Goal: Task Accomplishment & Management: Manage account settings

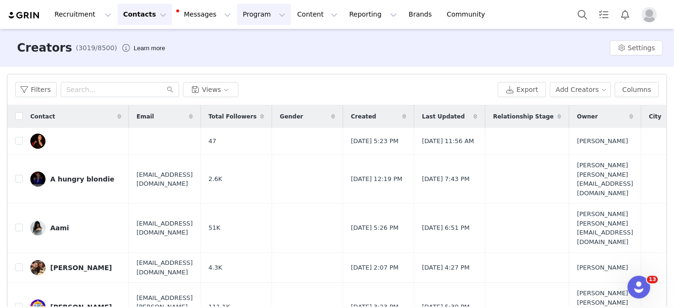
click at [237, 15] on button "Program Program" at bounding box center [264, 14] width 54 height 21
click at [236, 37] on p "Activations" at bounding box center [239, 42] width 36 height 10
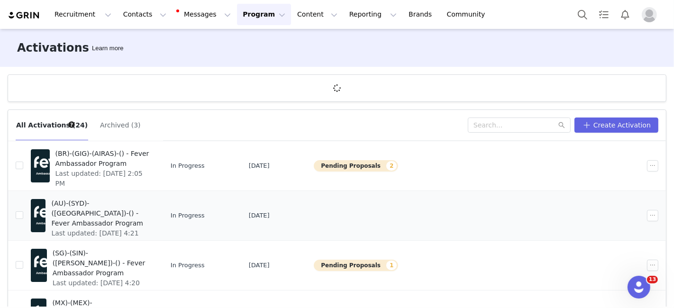
scroll to position [123, 0]
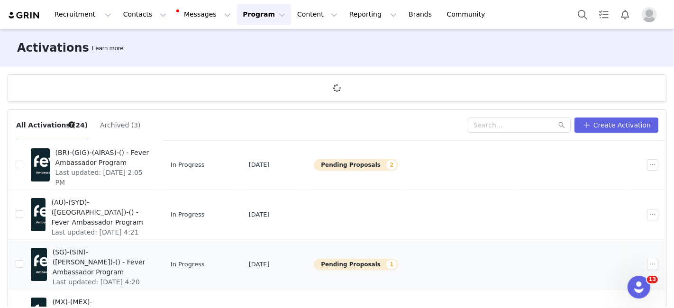
click at [150, 254] on span "(SG)-(SIN)-([PERSON_NAME])-() - Fever Ambassador Program" at bounding box center [101, 262] width 97 height 30
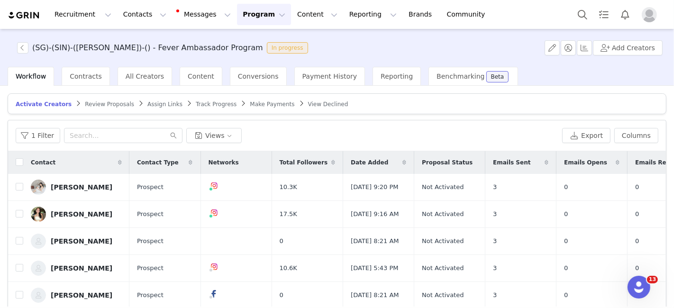
click at [95, 103] on span "Review Proposals" at bounding box center [109, 104] width 49 height 7
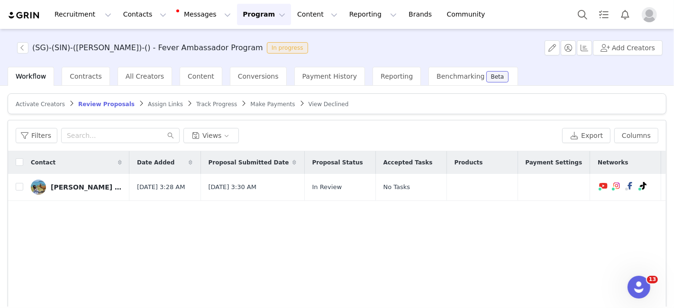
scroll to position [0, 154]
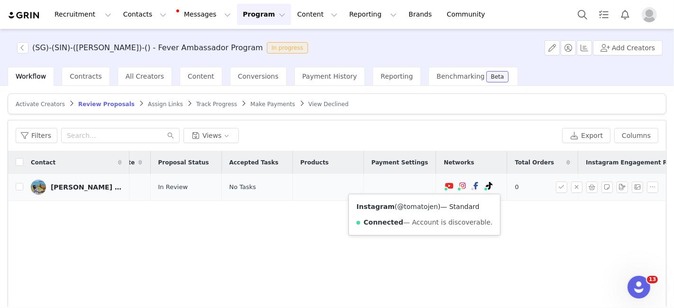
click at [415, 204] on link "@tomatojen" at bounding box center [417, 207] width 41 height 8
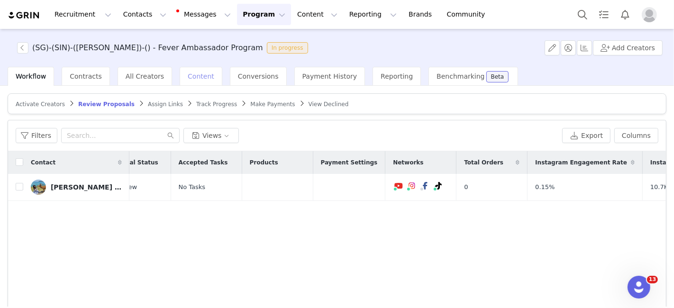
click at [195, 84] on div "Content" at bounding box center [201, 76] width 43 height 19
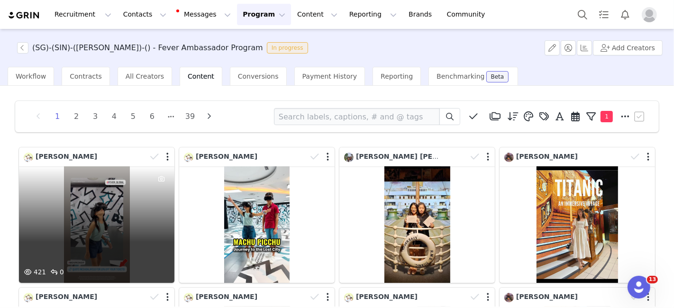
click at [88, 224] on div "421 0" at bounding box center [96, 224] width 155 height 117
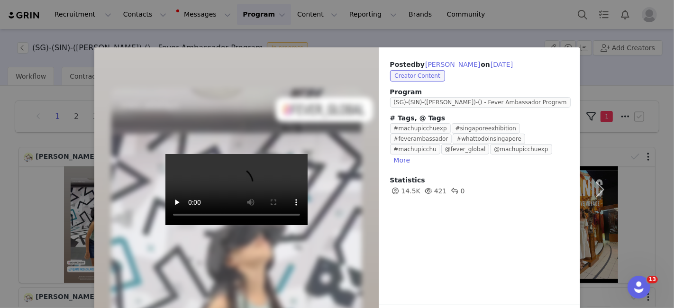
scroll to position [35, 0]
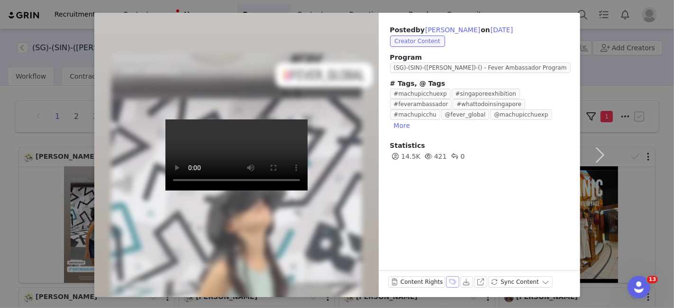
click at [446, 285] on button "Labels & Tags" at bounding box center [452, 281] width 13 height 11
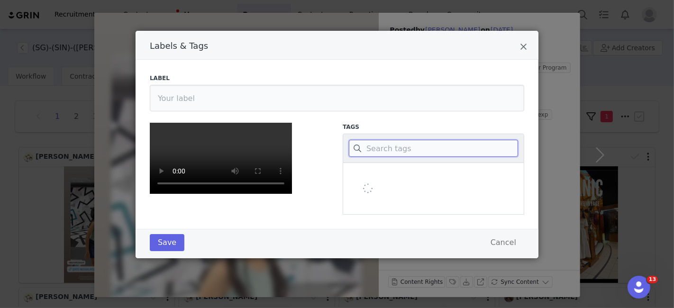
click at [400, 149] on input "Labels & Tags" at bounding box center [433, 148] width 169 height 17
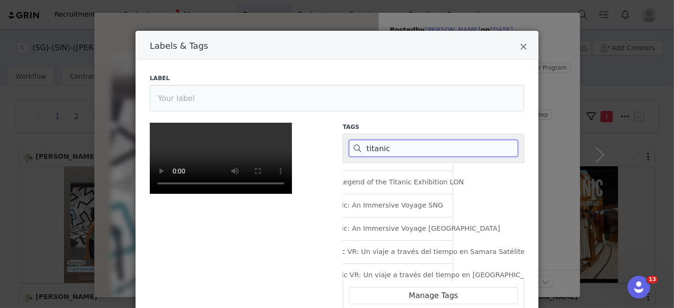
scroll to position [248, 0]
type input "titanic"
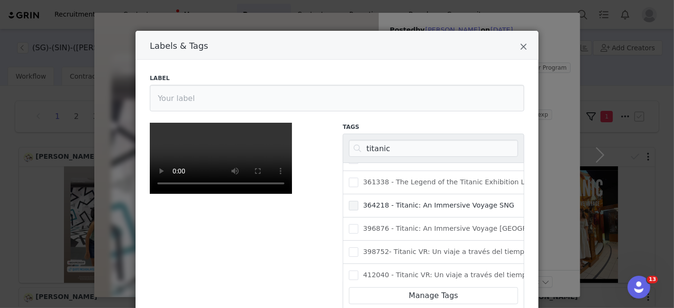
click at [349, 204] on span "Labels & Tags" at bounding box center [353, 205] width 9 height 9
click at [358, 201] on input "364218 - Titanic: An Immersive Voyage SNG" at bounding box center [358, 201] width 0 height 0
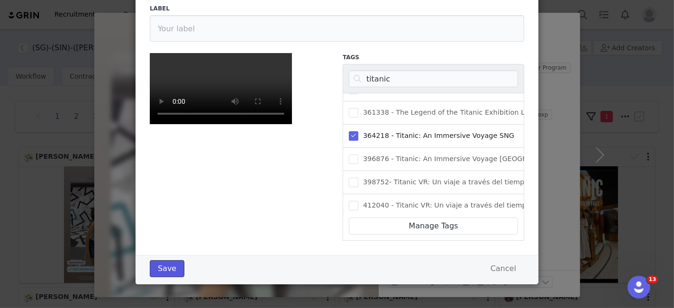
click at [154, 272] on button "Save" at bounding box center [167, 268] width 35 height 17
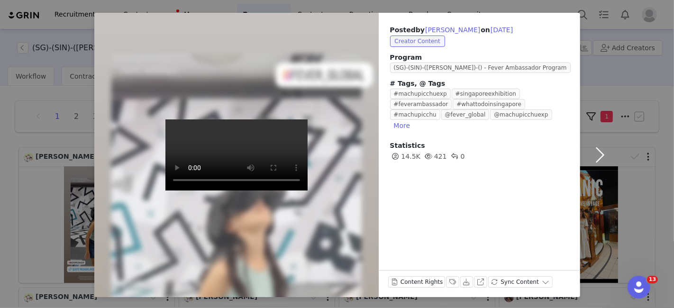
click at [594, 159] on button "button" at bounding box center [600, 155] width 40 height 284
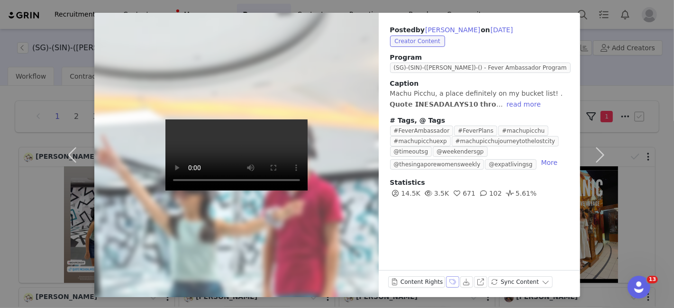
click at [446, 285] on button "Labels & Tags" at bounding box center [452, 281] width 13 height 11
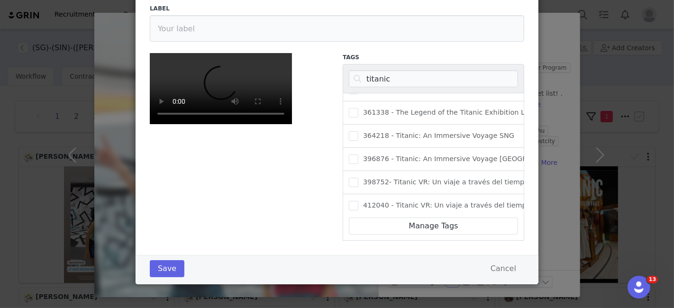
scroll to position [154, 0]
click at [399, 131] on span "364218 - Titanic: An Immersive Voyage SNG" at bounding box center [436, 135] width 156 height 9
click at [358, 131] on input "364218 - Titanic: An Immersive Voyage SNG" at bounding box center [358, 131] width 0 height 0
click at [161, 270] on button "Save" at bounding box center [167, 268] width 35 height 17
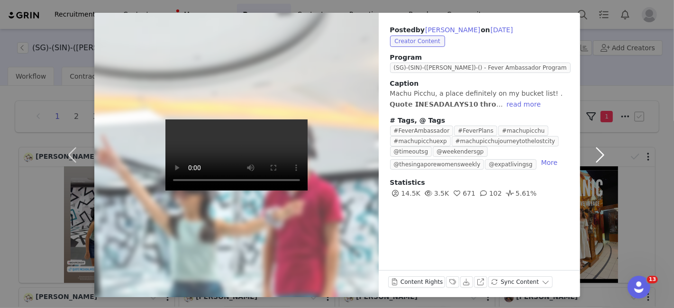
click at [592, 143] on button "button" at bounding box center [600, 155] width 40 height 284
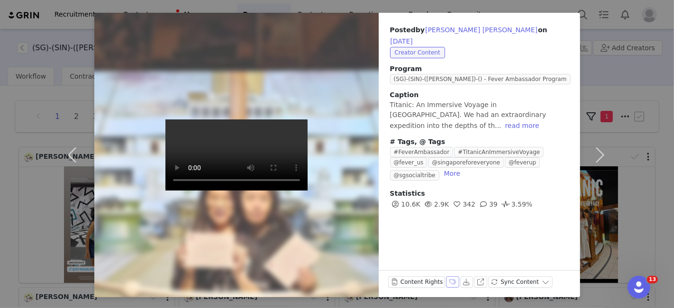
click at [446, 282] on button "Labels & Tags" at bounding box center [452, 281] width 13 height 11
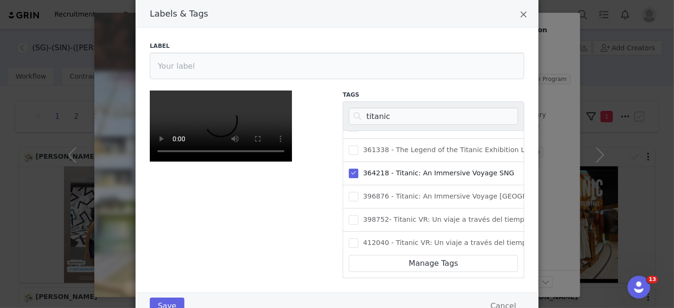
scroll to position [29, 0]
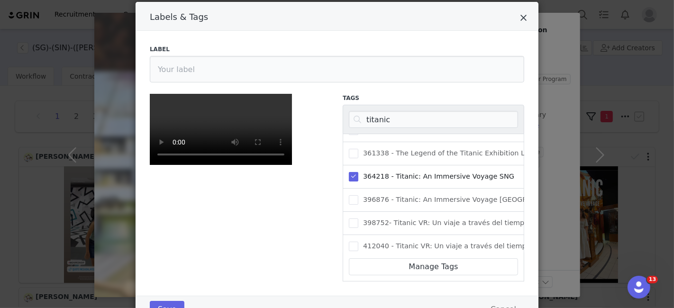
click at [520, 21] on icon "Close" at bounding box center [523, 17] width 7 height 9
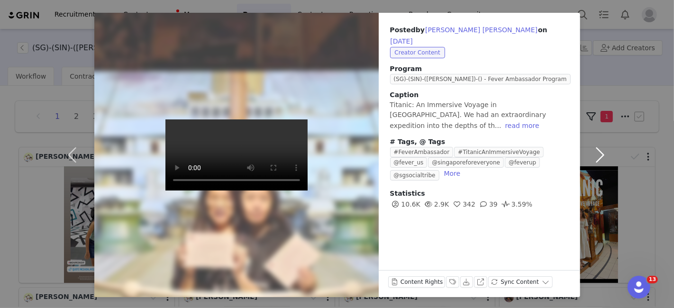
click at [610, 67] on button "button" at bounding box center [600, 155] width 40 height 284
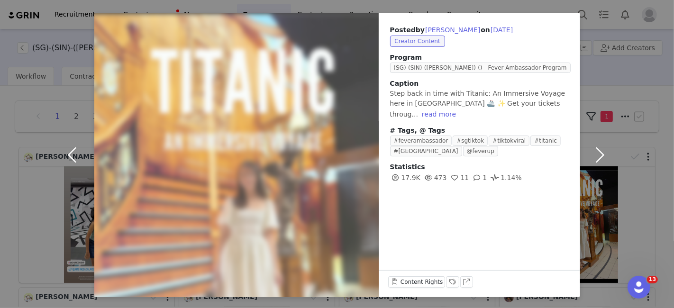
scroll to position [0, 0]
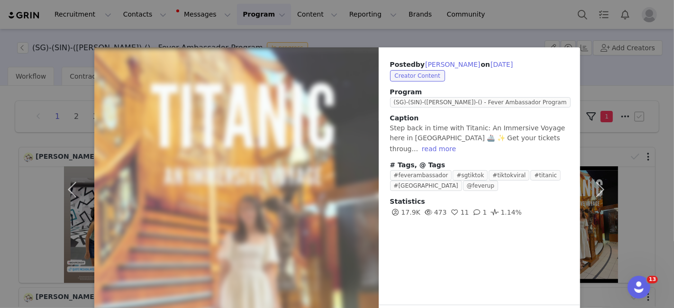
click at [76, 27] on div "Posted by [PERSON_NAME] Ang on [DATE] Creator Content Program (SG)-(SIN)-([GEOG…" at bounding box center [337, 154] width 674 height 308
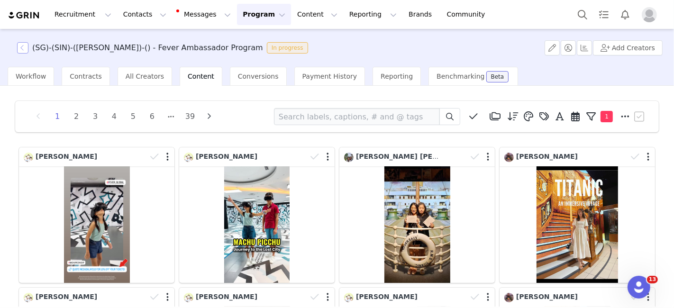
click at [21, 52] on button "button" at bounding box center [22, 47] width 11 height 11
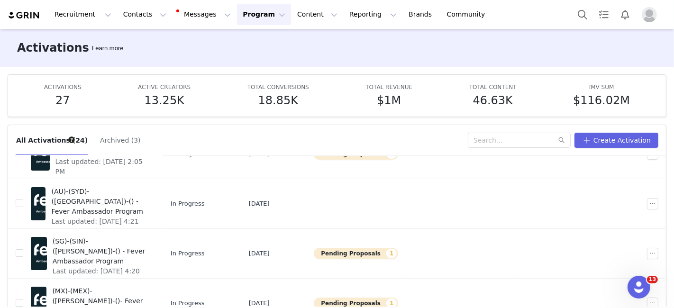
scroll to position [150, 0]
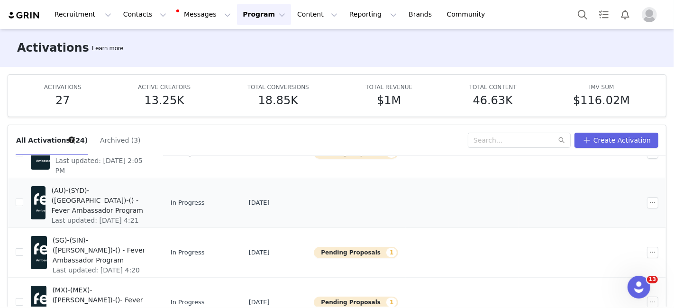
click at [146, 189] on span "(AU)-(SYD)-([GEOGRAPHIC_DATA])-() - Fever Ambassador Program" at bounding box center [100, 201] width 98 height 30
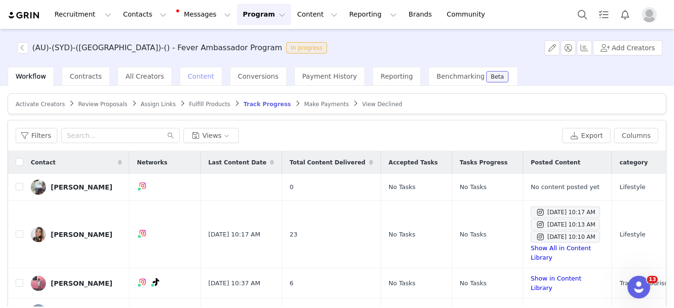
click at [182, 81] on div "Content" at bounding box center [201, 76] width 43 height 19
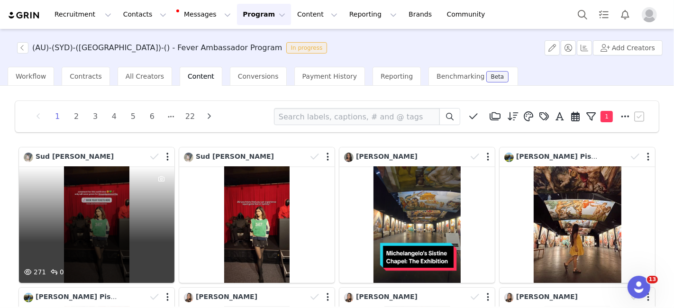
click at [128, 205] on div "271 0" at bounding box center [96, 224] width 155 height 117
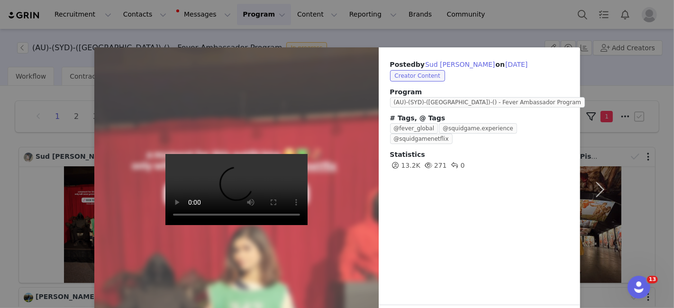
scroll to position [35, 0]
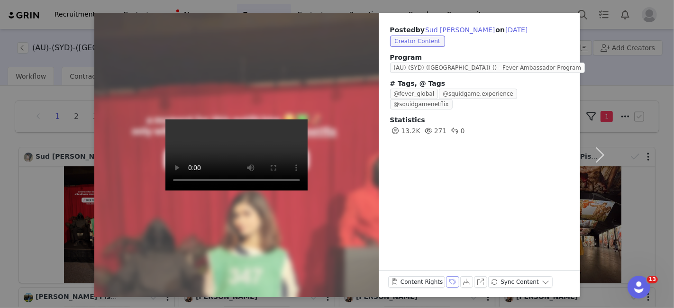
click at [446, 279] on button "Labels & Tags" at bounding box center [452, 281] width 13 height 11
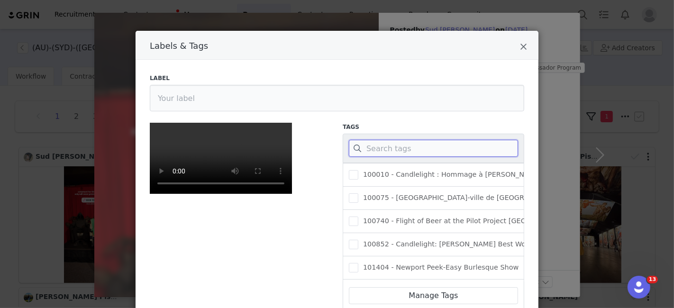
click at [411, 145] on input "Labels & Tags" at bounding box center [433, 148] width 169 height 17
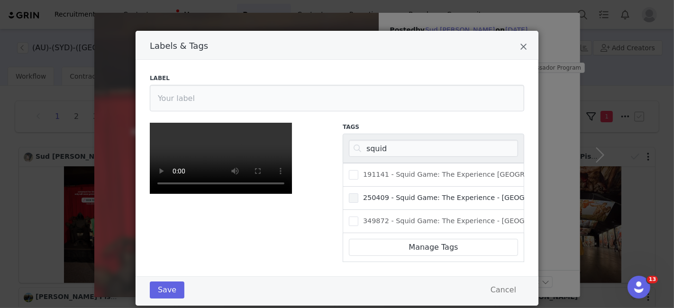
click at [415, 193] on span "250409 - Squid Game: The Experience - [GEOGRAPHIC_DATA]" at bounding box center [465, 197] width 215 height 9
click at [358, 193] on input "250409 - Squid Game: The Experience - [GEOGRAPHIC_DATA]" at bounding box center [358, 193] width 0 height 0
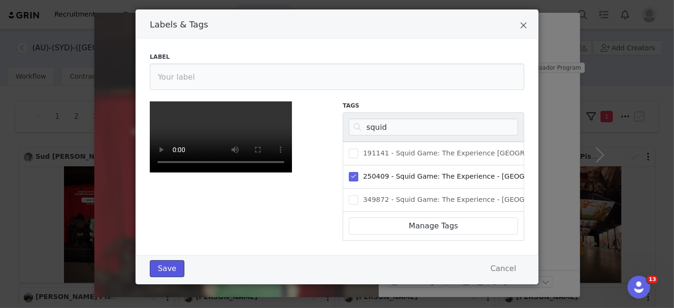
click at [150, 272] on button "Save" at bounding box center [167, 268] width 35 height 17
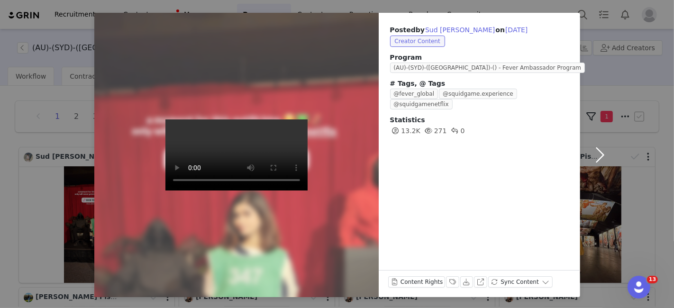
click at [591, 164] on button "button" at bounding box center [600, 155] width 40 height 284
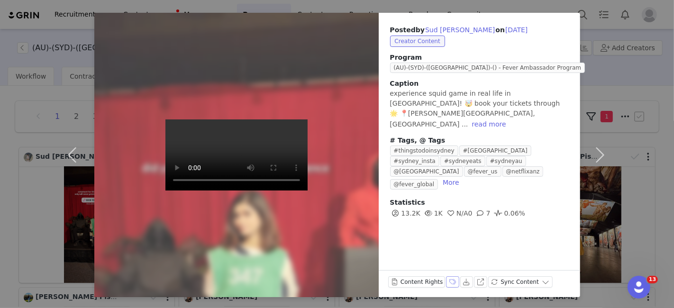
click at [446, 287] on button "Labels & Tags" at bounding box center [452, 281] width 13 height 11
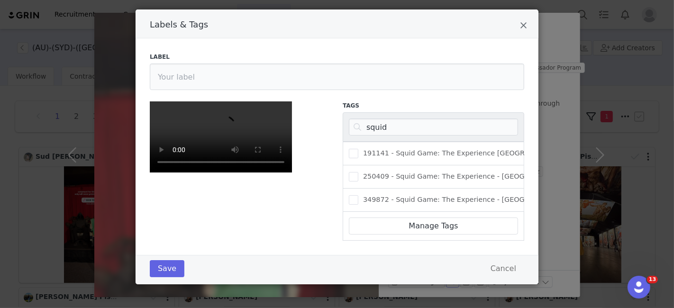
scroll to position [146, 0]
click at [414, 172] on span "250409 - Squid Game: The Experience - [GEOGRAPHIC_DATA]" at bounding box center [465, 176] width 215 height 9
click at [358, 172] on input "250409 - Squid Game: The Experience - [GEOGRAPHIC_DATA]" at bounding box center [358, 172] width 0 height 0
click at [168, 267] on button "Save" at bounding box center [167, 268] width 35 height 17
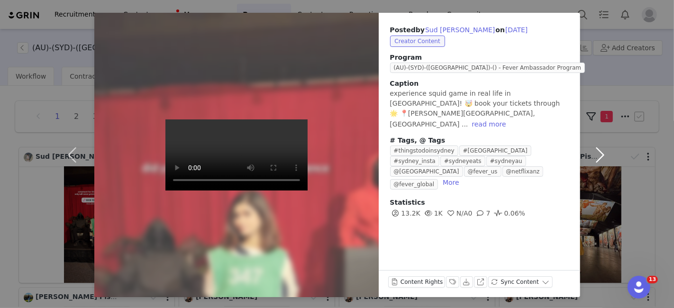
click at [590, 149] on button "button" at bounding box center [600, 155] width 40 height 284
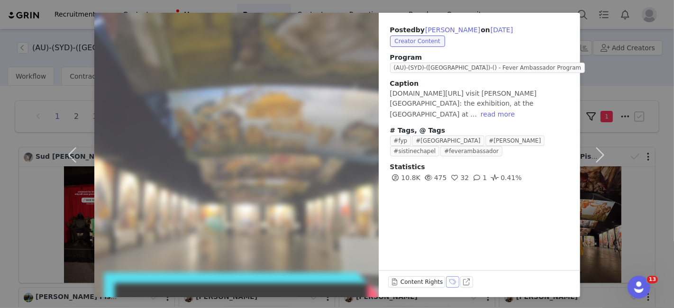
click at [446, 280] on button "Labels & Tags" at bounding box center [452, 281] width 13 height 11
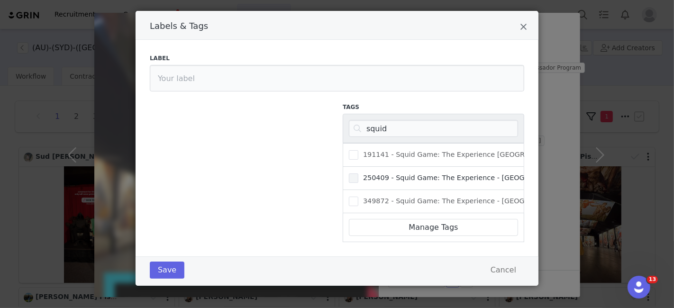
scroll to position [1, 0]
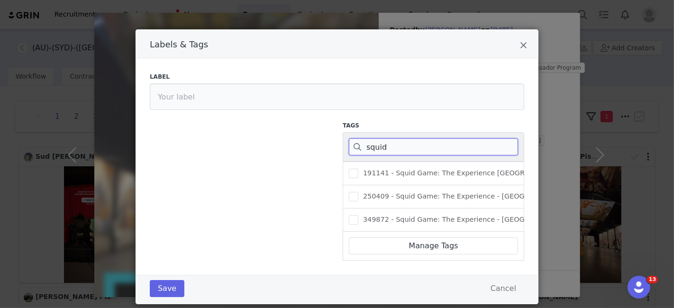
click at [397, 152] on input "squid" at bounding box center [433, 146] width 169 height 17
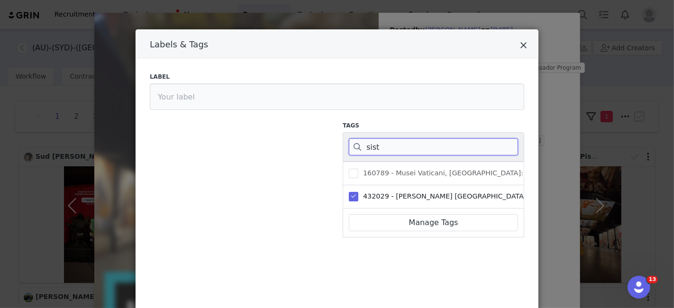
type input "sist"
click at [520, 47] on icon "Close" at bounding box center [523, 45] width 7 height 9
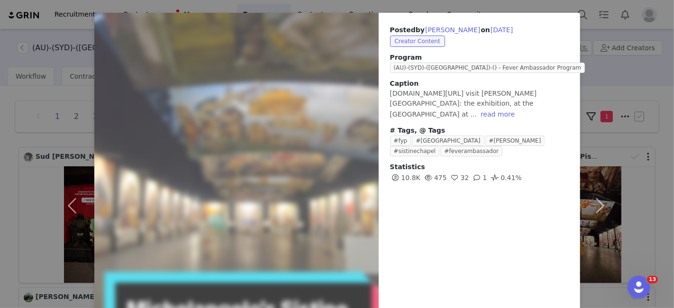
scroll to position [0, 0]
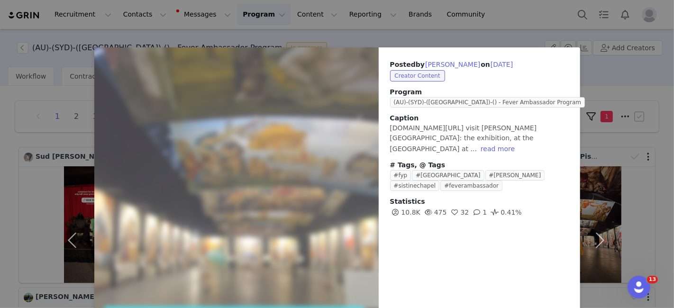
click at [491, 19] on div "Posted by [PERSON_NAME] on [DATE] Creator Content Program (AU)-(SYD)-([GEOGRAPH…" at bounding box center [337, 154] width 674 height 308
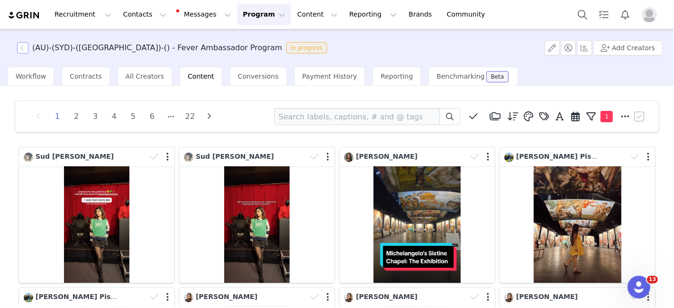
click at [25, 45] on button "button" at bounding box center [22, 47] width 11 height 11
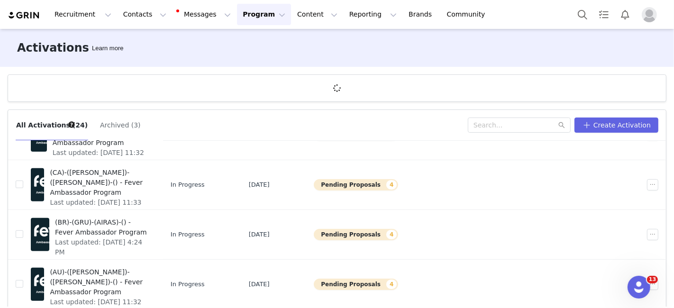
scroll to position [35, 0]
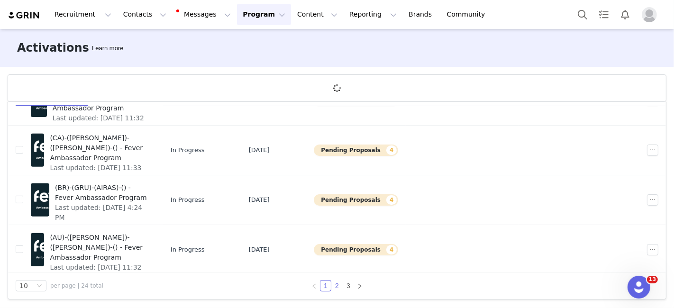
click at [332, 286] on link "2" at bounding box center [337, 286] width 10 height 10
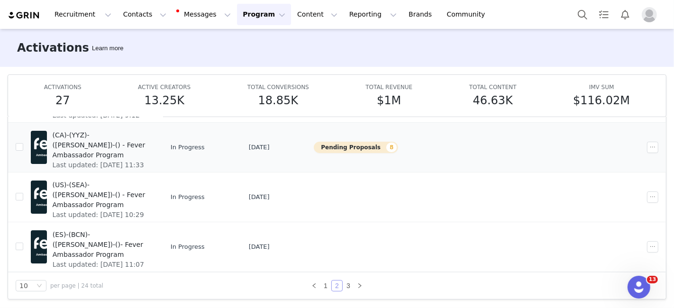
scroll to position [110, 0]
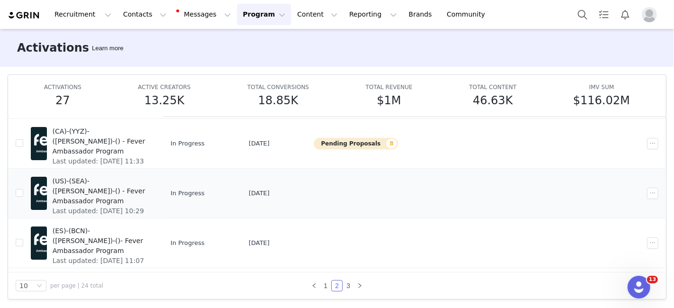
click at [120, 182] on span "(US)-(SEA)-([PERSON_NAME])-() - Fever Ambassador Program" at bounding box center [101, 191] width 97 height 30
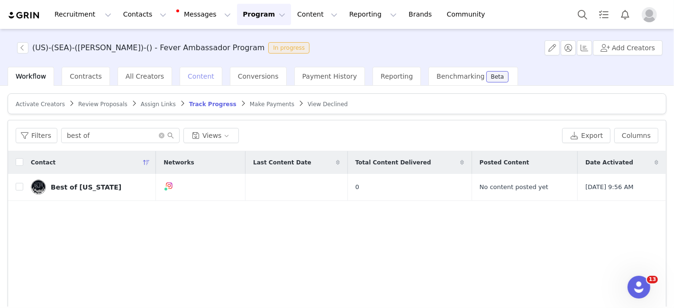
click at [188, 77] on span "Content" at bounding box center [201, 77] width 27 height 8
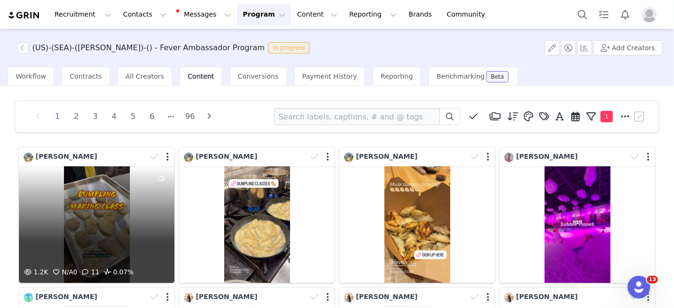
click at [113, 218] on div "1.2K N/A 0 11 0.07%" at bounding box center [96, 224] width 155 height 117
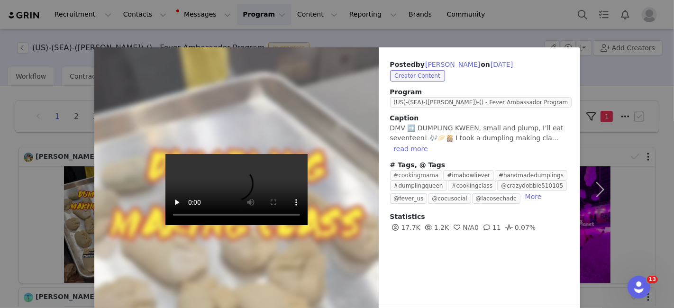
scroll to position [35, 0]
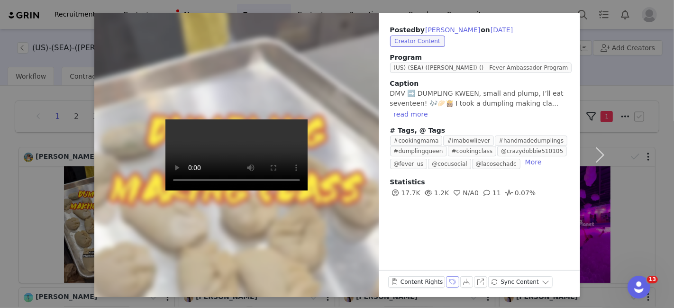
click at [446, 278] on button "Labels & Tags" at bounding box center [452, 281] width 13 height 11
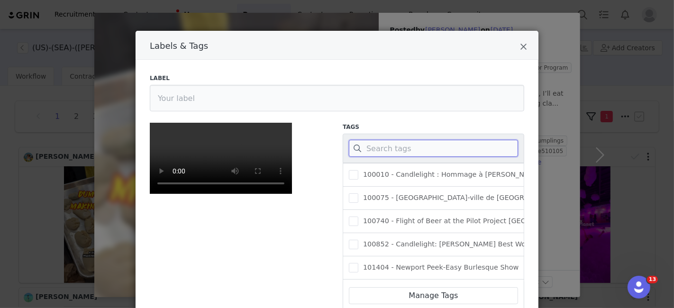
click at [394, 149] on input "Labels & Tags" at bounding box center [433, 148] width 169 height 17
type input "dumpling"
click at [520, 46] on icon "Close" at bounding box center [523, 46] width 7 height 9
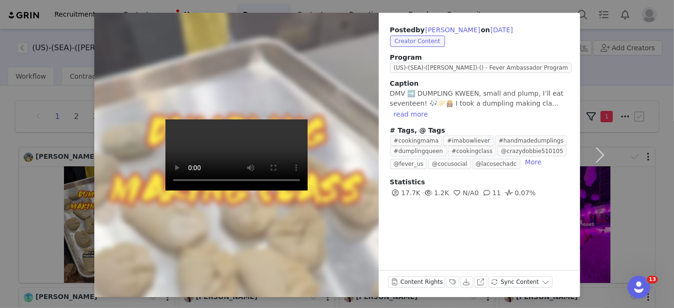
scroll to position [0, 0]
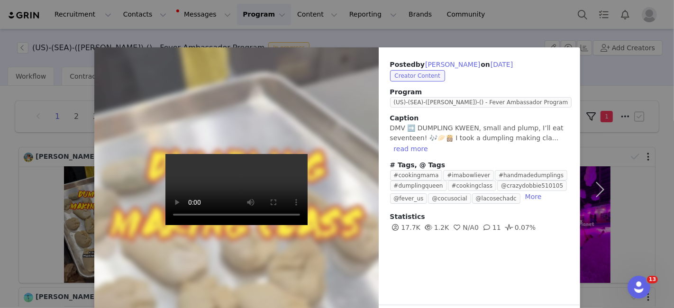
click at [354, 49] on div at bounding box center [236, 189] width 313 height 313
click at [313, 33] on div "Posted by [PERSON_NAME] on [DATE] Creator Content Program (US)-(SEA)-(SOFIA)-()…" at bounding box center [337, 154] width 674 height 308
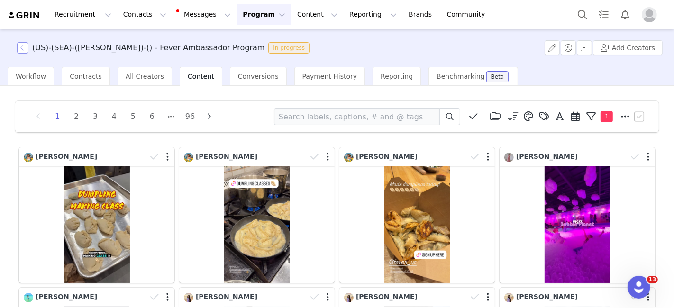
click at [28, 50] on button "button" at bounding box center [22, 47] width 11 height 11
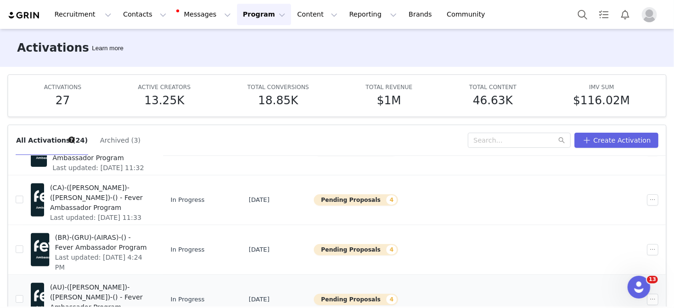
scroll to position [50, 0]
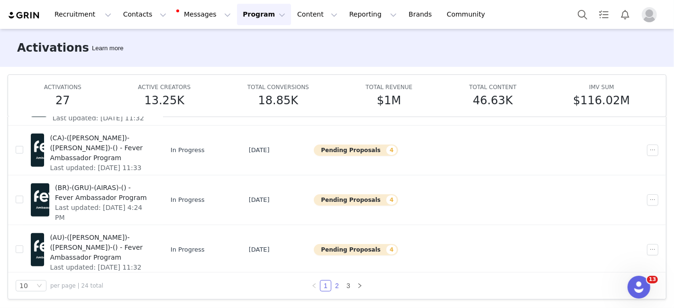
click at [333, 288] on link "2" at bounding box center [337, 286] width 10 height 10
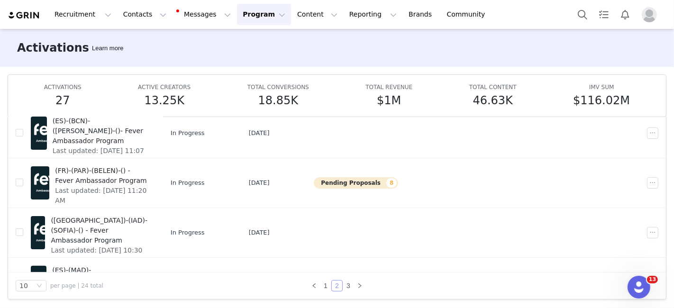
scroll to position [223, 0]
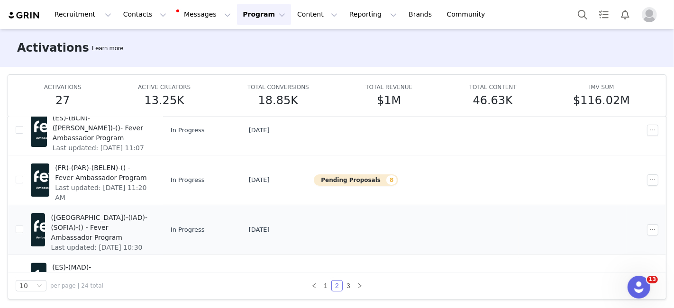
click at [149, 217] on span "([GEOGRAPHIC_DATA])-(IAD)-(SOFIA)-() - Fever Ambassador Program" at bounding box center [100, 228] width 99 height 30
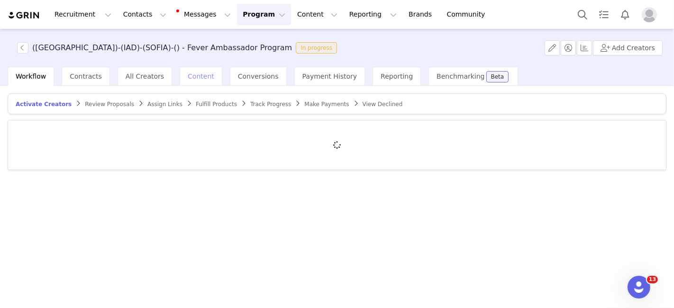
click at [185, 82] on div "Content" at bounding box center [201, 76] width 43 height 19
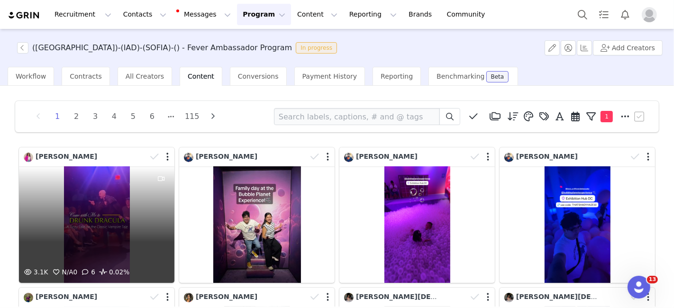
click at [100, 200] on div "3.1K N/A 0 6 0.02%" at bounding box center [96, 224] width 155 height 117
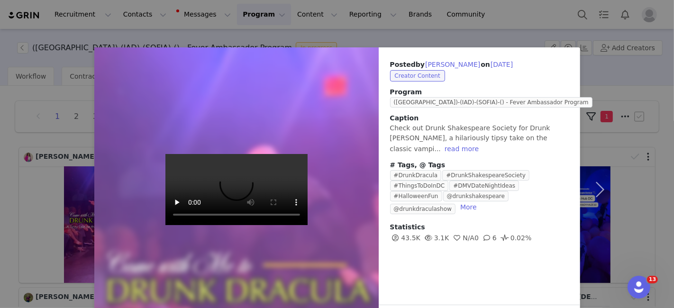
scroll to position [35, 0]
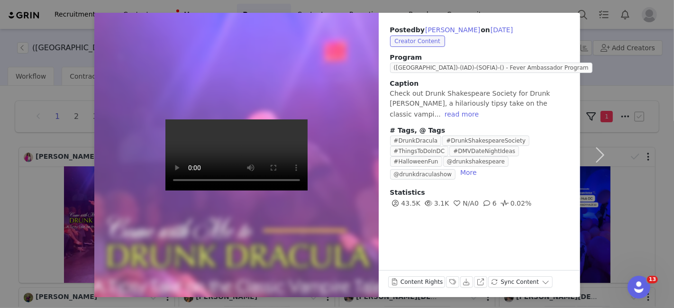
click at [441, 275] on div "Content Rights Labels & Tags Download View on Instagram Sync Content" at bounding box center [479, 283] width 201 height 27
click at [446, 282] on button "Labels & Tags" at bounding box center [452, 281] width 13 height 11
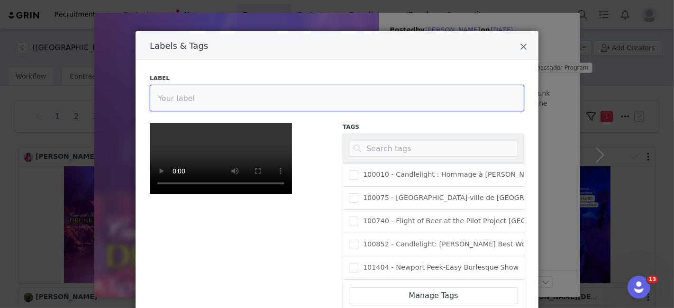
click at [289, 98] on input "Labels & Tags" at bounding box center [337, 98] width 374 height 27
type input "[DATE]"
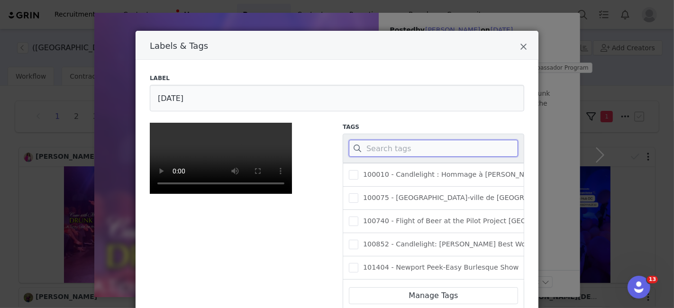
click at [393, 149] on input "Labels & Tags" at bounding box center [433, 148] width 169 height 17
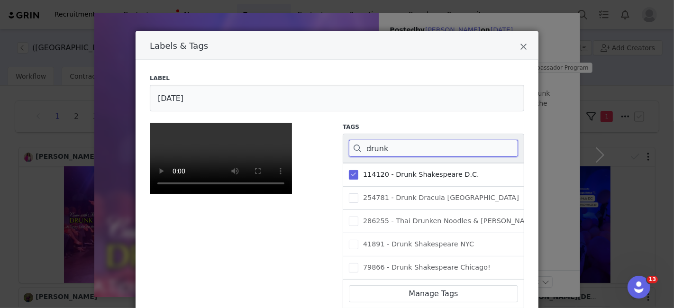
type input "drunk"
click at [349, 176] on span "Labels & Tags" at bounding box center [353, 174] width 9 height 9
click at [358, 170] on input "114120 - Drunk Shakespeare D.C." at bounding box center [358, 170] width 0 height 0
click at [520, 49] on icon "Close" at bounding box center [523, 46] width 7 height 9
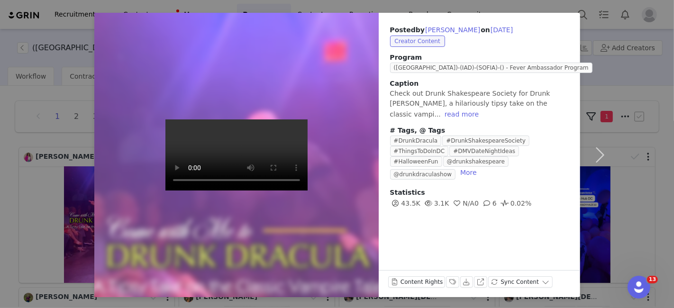
click at [524, 9] on div "Posted by [PERSON_NAME] on [DATE] Creator Content Program ([GEOGRAPHIC_DATA])-(…" at bounding box center [337, 154] width 674 height 308
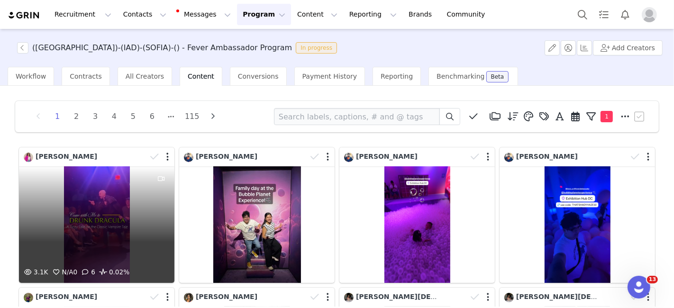
click at [146, 214] on div "3.1K N/A 0 6 0.02%" at bounding box center [96, 224] width 155 height 117
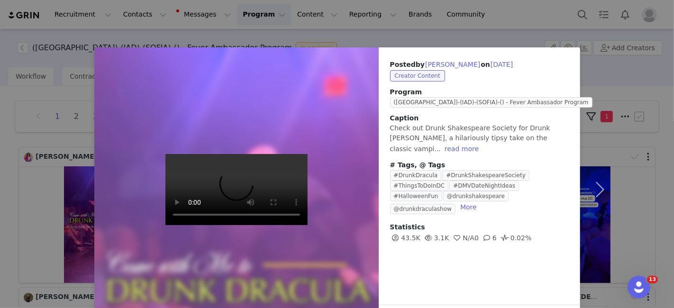
scroll to position [35, 0]
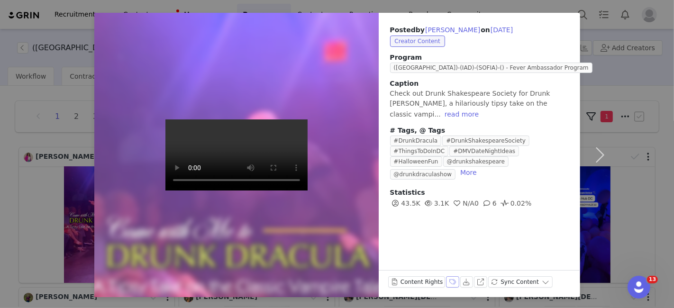
click at [446, 278] on button "Labels & Tags" at bounding box center [452, 281] width 13 height 11
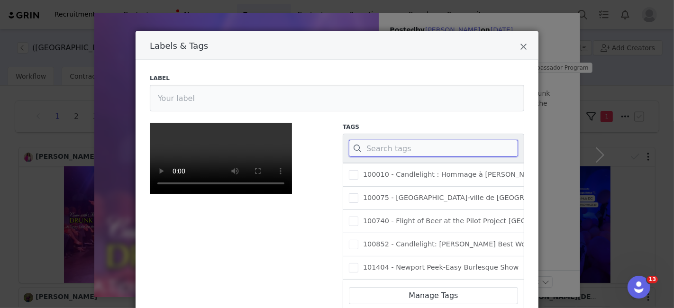
click at [400, 150] on input "Labels & Tags" at bounding box center [433, 148] width 169 height 17
paste input "Drunk Dracula"
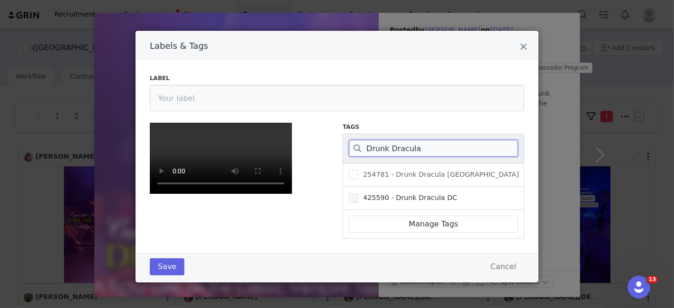
type input "Drunk Dracula"
click at [406, 196] on span "425590 - Drunk Dracula DC" at bounding box center [407, 197] width 99 height 9
click at [358, 193] on input "425590 - Drunk Dracula DC" at bounding box center [358, 193] width 0 height 0
click at [164, 270] on button "Save" at bounding box center [167, 266] width 35 height 17
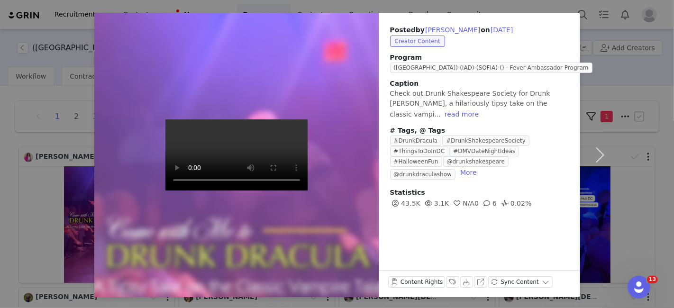
click at [309, 4] on div "Posted by [PERSON_NAME] on [DATE] Creator Content Program ([GEOGRAPHIC_DATA])-(…" at bounding box center [337, 154] width 674 height 308
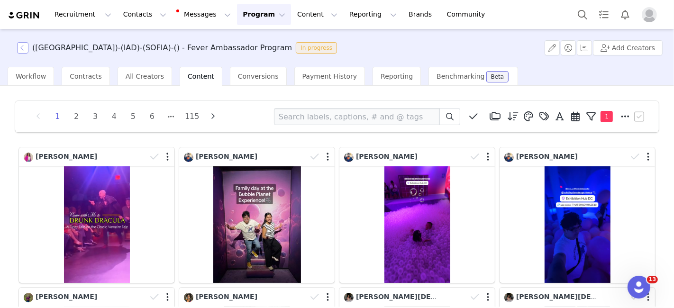
click at [23, 48] on button "button" at bounding box center [22, 47] width 11 height 11
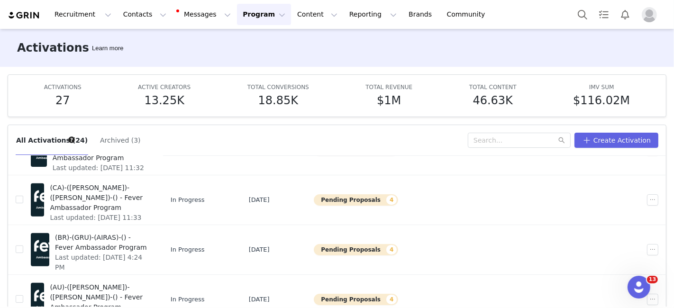
scroll to position [50, 0]
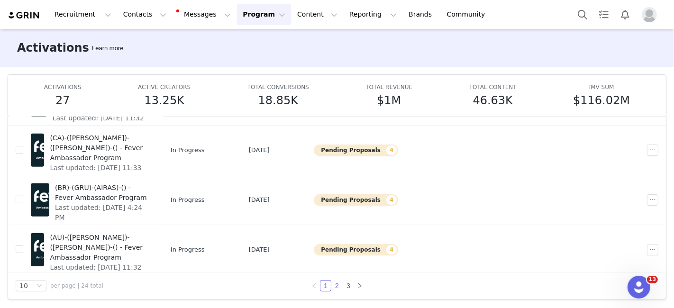
click at [332, 283] on link "2" at bounding box center [337, 286] width 10 height 10
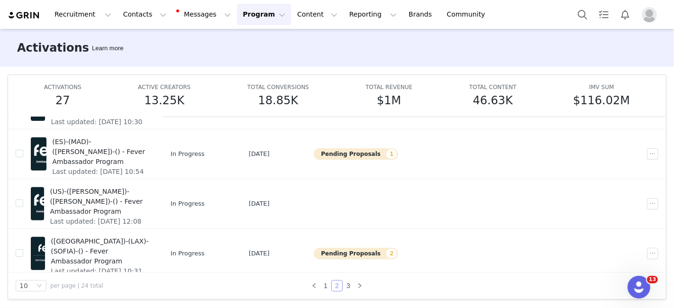
scroll to position [352, 0]
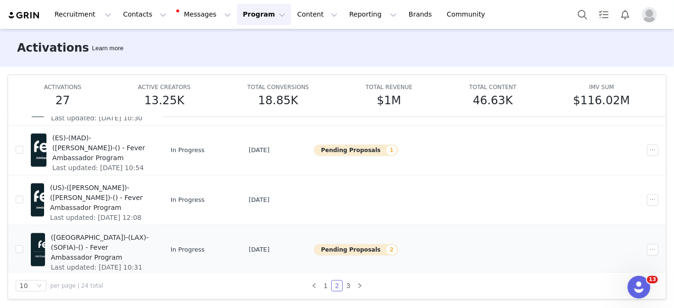
click at [119, 238] on span "([GEOGRAPHIC_DATA])-(LAX)-(SOFIA)-() - Fever Ambassador Program" at bounding box center [100, 248] width 99 height 30
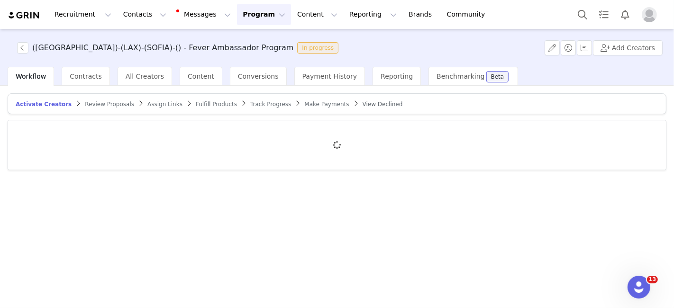
click at [250, 101] on span "Track Progress" at bounding box center [270, 104] width 41 height 7
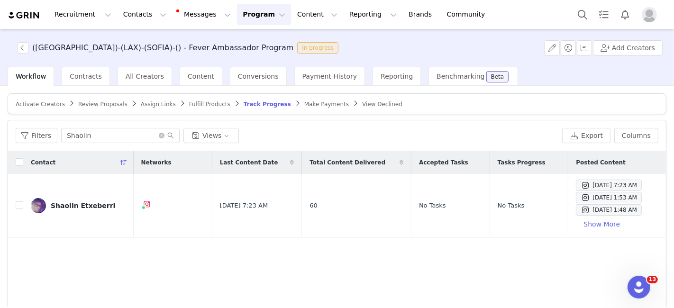
click at [87, 107] on span "Review Proposals" at bounding box center [102, 104] width 49 height 7
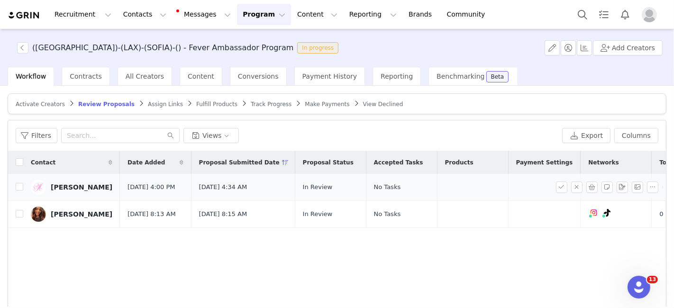
scroll to position [0, 42]
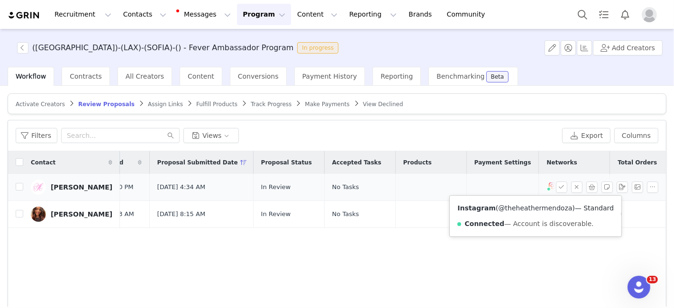
click at [523, 205] on link "@theheathermendoza" at bounding box center [535, 208] width 74 height 8
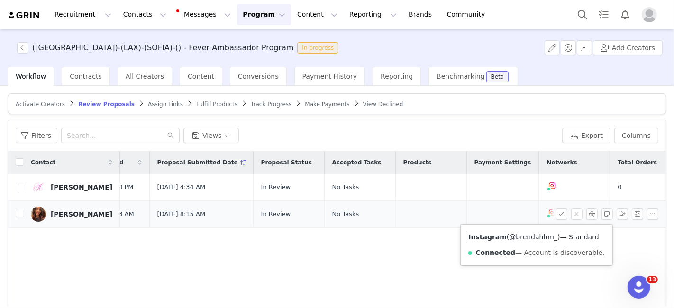
click at [524, 235] on link "@brendahhm_" at bounding box center [533, 237] width 48 height 8
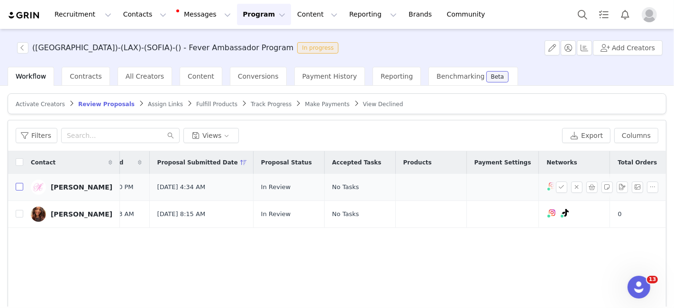
click at [16, 190] on input "checkbox" at bounding box center [20, 187] width 8 height 8
checkbox input "true"
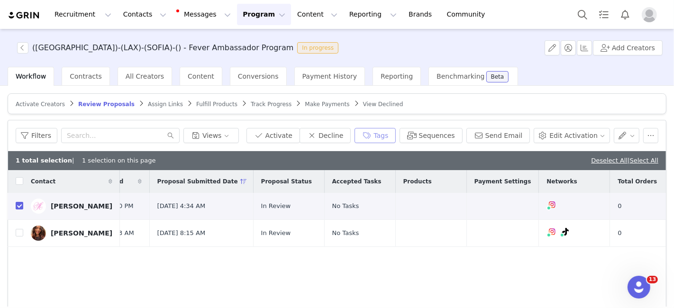
click at [373, 136] on button "Tags" at bounding box center [374, 135] width 41 height 15
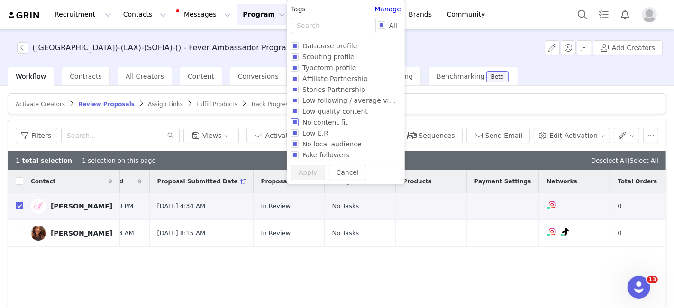
click at [323, 117] on label "No content fit" at bounding box center [344, 122] width 106 height 11
click at [299, 118] on input "No content fit" at bounding box center [295, 122] width 8 height 8
checkbox input "true"
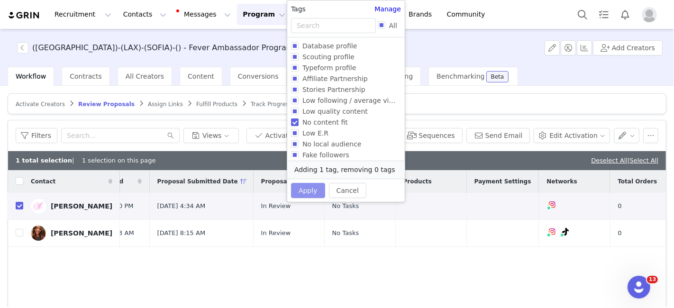
click at [303, 190] on button "Apply" at bounding box center [308, 190] width 34 height 15
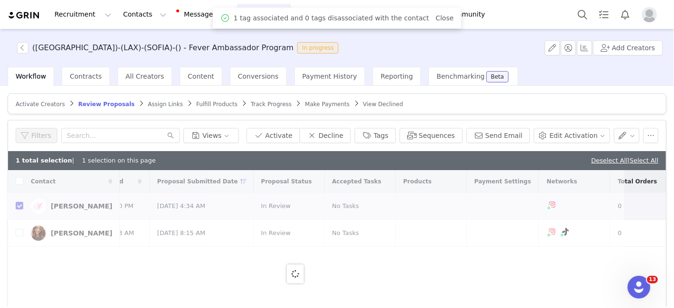
scroll to position [0, 0]
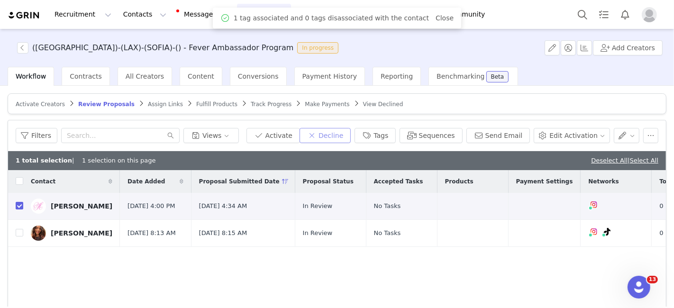
click at [334, 128] on button "Decline" at bounding box center [325, 135] width 51 height 15
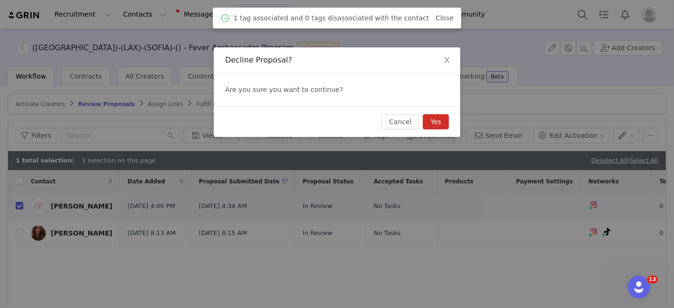
click at [433, 119] on button "Yes" at bounding box center [436, 121] width 26 height 15
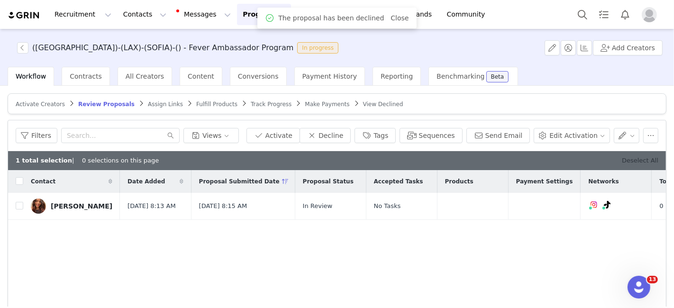
click at [624, 159] on link "Deselect All" at bounding box center [640, 160] width 36 height 7
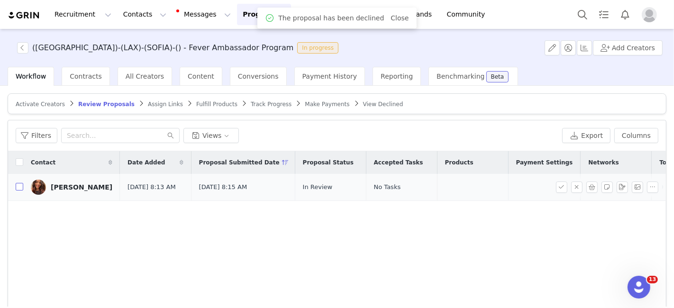
click at [18, 187] on input "checkbox" at bounding box center [20, 187] width 8 height 8
checkbox input "true"
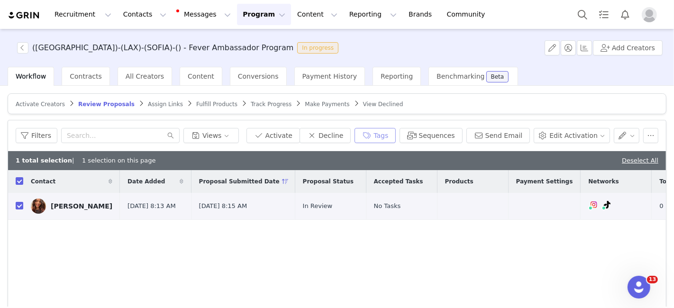
click at [378, 138] on button "Tags" at bounding box center [374, 135] width 41 height 15
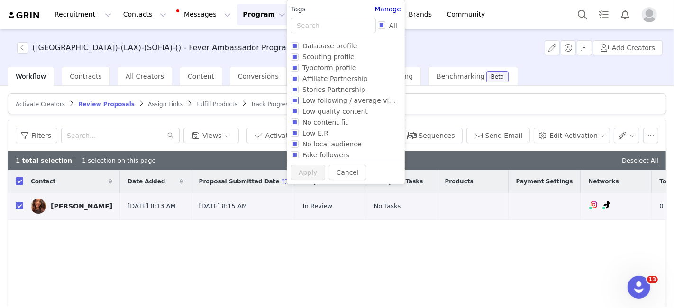
click at [319, 100] on span "Low following / average views" at bounding box center [352, 101] width 107 height 8
click at [299, 100] on input "Low following / average views" at bounding box center [295, 101] width 8 height 8
checkbox input "true"
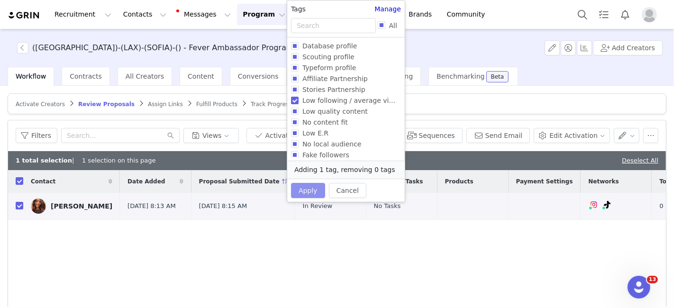
click at [306, 190] on button "Apply" at bounding box center [308, 190] width 34 height 15
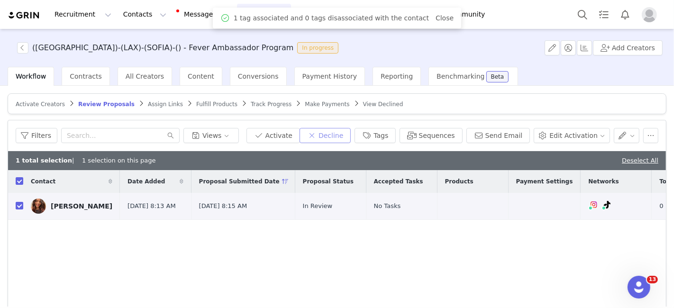
click at [338, 133] on button "Decline" at bounding box center [325, 135] width 51 height 15
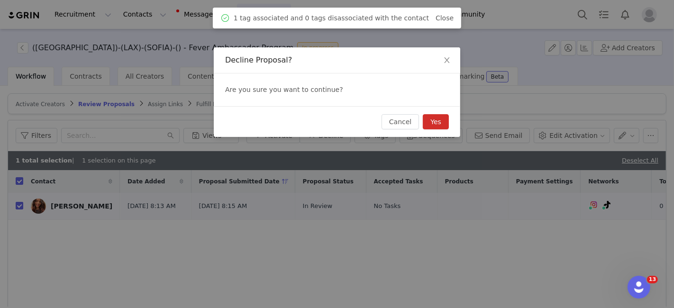
click at [429, 122] on button "Yes" at bounding box center [436, 121] width 26 height 15
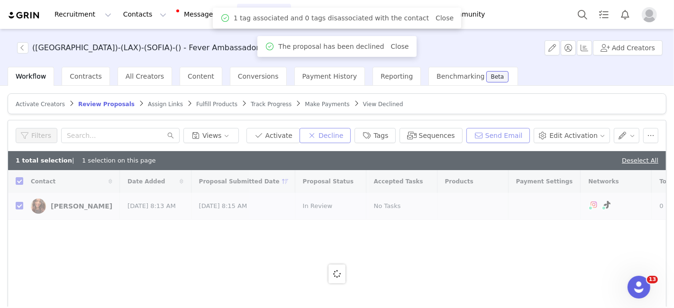
checkbox input "false"
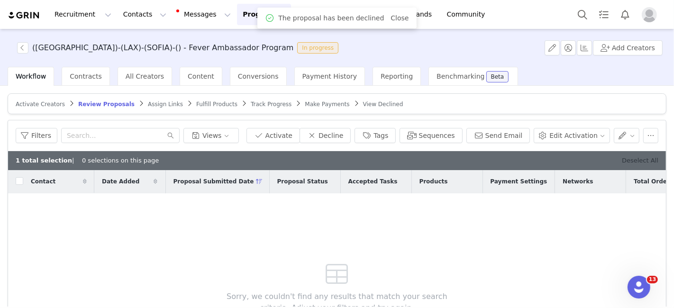
click at [627, 159] on link "Deselect All" at bounding box center [640, 160] width 36 height 7
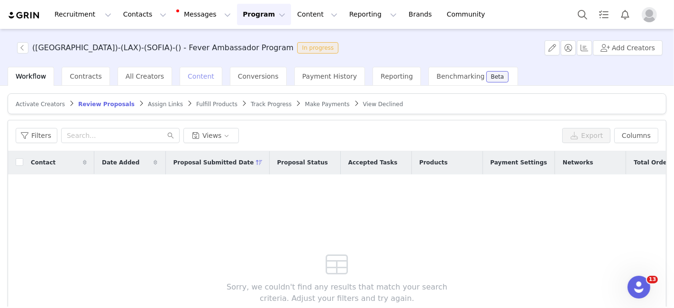
click at [188, 79] on span "Content" at bounding box center [201, 77] width 27 height 8
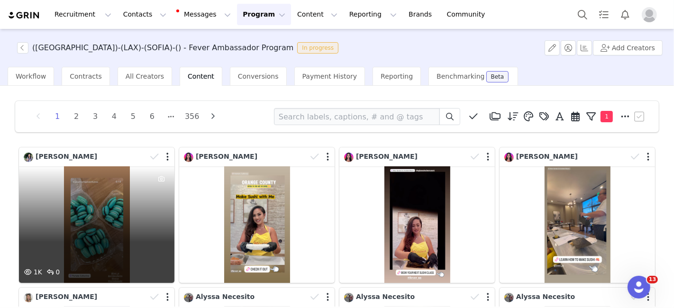
click at [115, 223] on div "1K 0" at bounding box center [96, 224] width 155 height 117
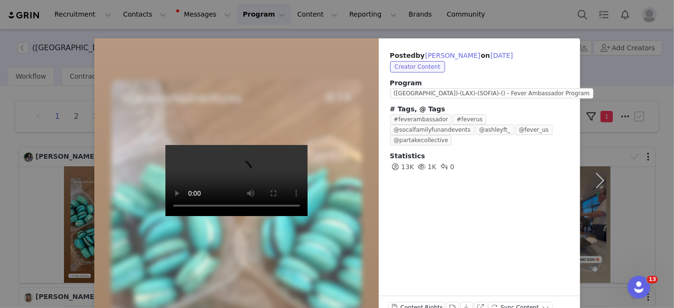
scroll to position [35, 0]
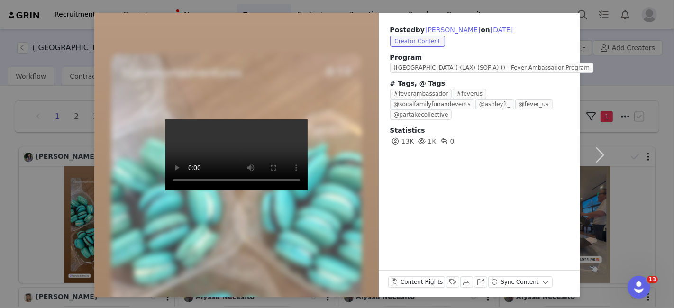
click at [281, 191] on video at bounding box center [236, 154] width 142 height 71
click at [250, 191] on video at bounding box center [236, 154] width 142 height 71
click at [446, 279] on button "Labels & Tags" at bounding box center [452, 281] width 13 height 11
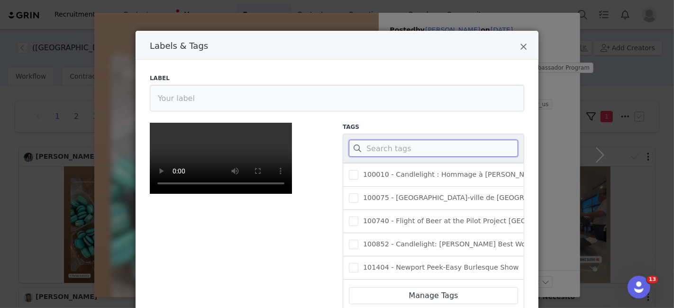
click at [380, 147] on input "Labels & Tags" at bounding box center [433, 148] width 169 height 17
paste input "181119"
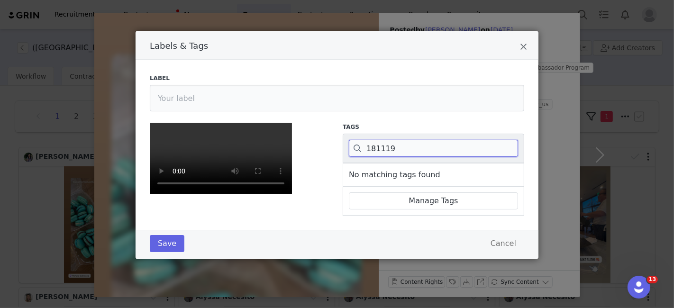
scroll to position [133, 0]
type input "181119"
click at [520, 45] on icon "Close" at bounding box center [523, 46] width 7 height 9
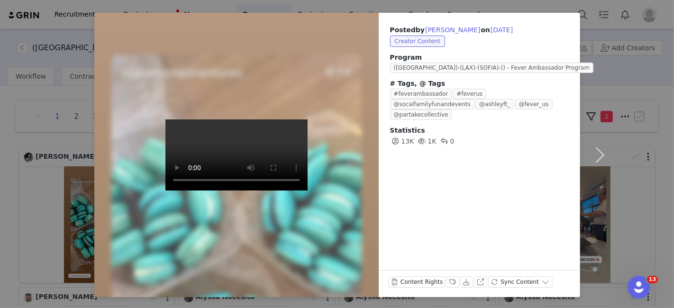
click at [477, 2] on div "Posted by [PERSON_NAME] on [DATE] Creator Content Program (US)-(LAX)-(SOFIA)-()…" at bounding box center [337, 154] width 674 height 308
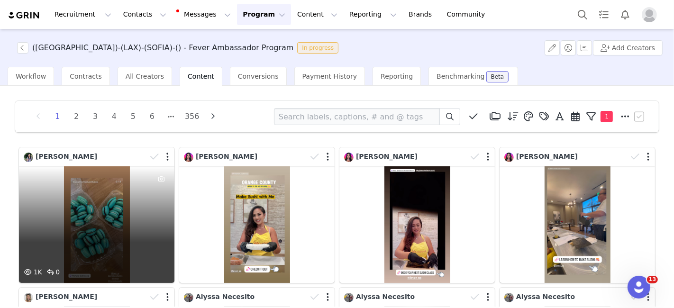
click at [94, 230] on div "1K 0" at bounding box center [96, 224] width 155 height 117
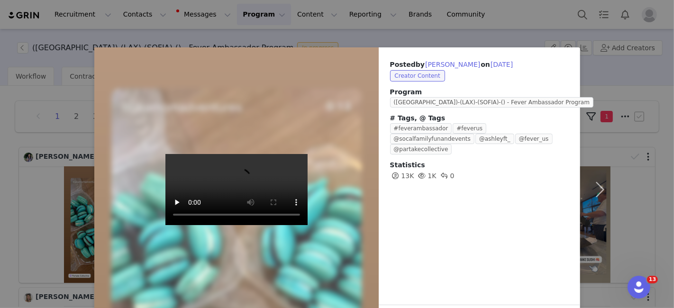
scroll to position [35, 0]
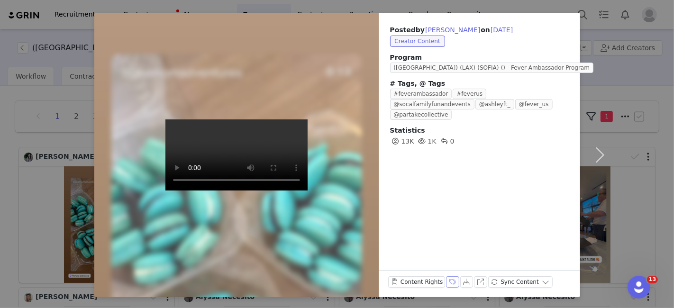
click at [446, 282] on button "Labels & Tags" at bounding box center [452, 281] width 13 height 11
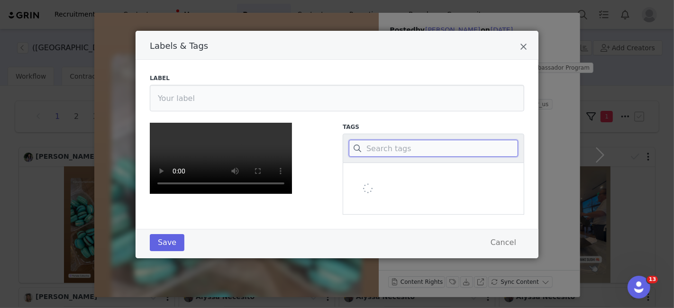
click at [383, 146] on input "Labels & Tags" at bounding box center [433, 148] width 169 height 17
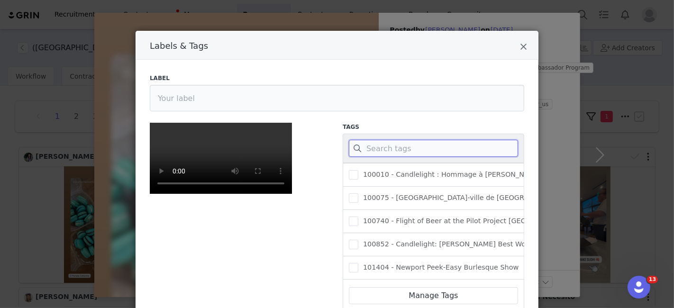
paste input "Classic French Macarons in LA"
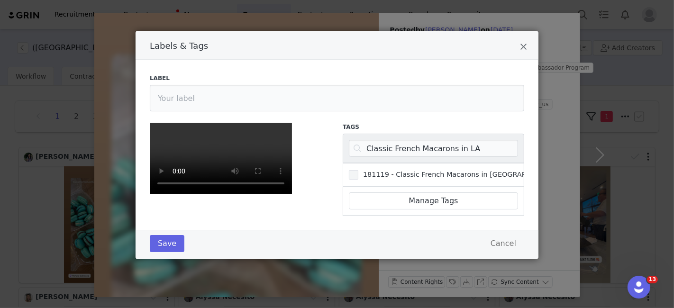
click at [381, 175] on span "181119 - Classic French Macarons in [GEOGRAPHIC_DATA]" at bounding box center [459, 174] width 203 height 9
click at [358, 170] on input "181119 - Classic French Macarons in [GEOGRAPHIC_DATA]" at bounding box center [358, 170] width 0 height 0
click at [165, 252] on button "Save" at bounding box center [167, 243] width 35 height 17
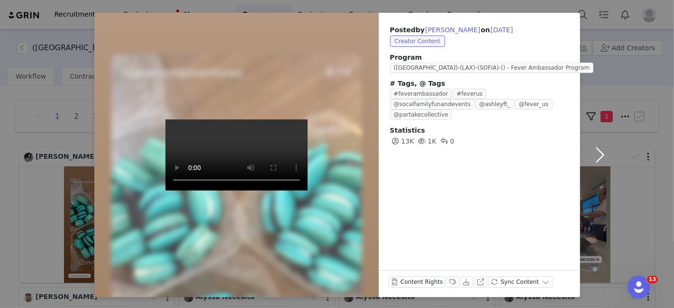
click at [597, 160] on button "button" at bounding box center [600, 155] width 40 height 284
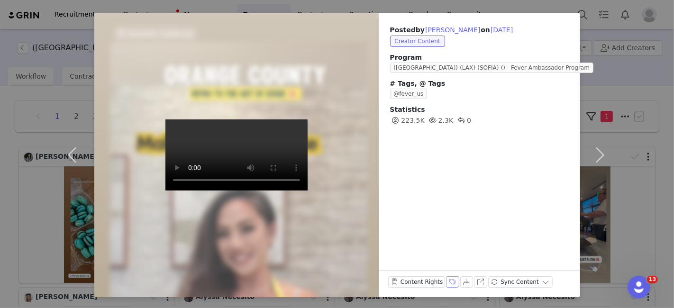
click at [446, 283] on button "Labels & Tags" at bounding box center [452, 281] width 13 height 11
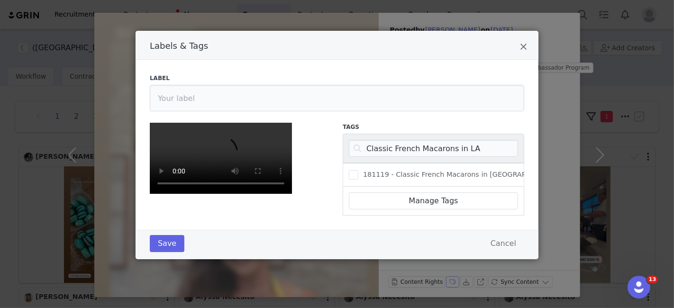
scroll to position [0, 0]
click at [400, 151] on input "Classic French Macarons in LA" at bounding box center [433, 148] width 169 height 17
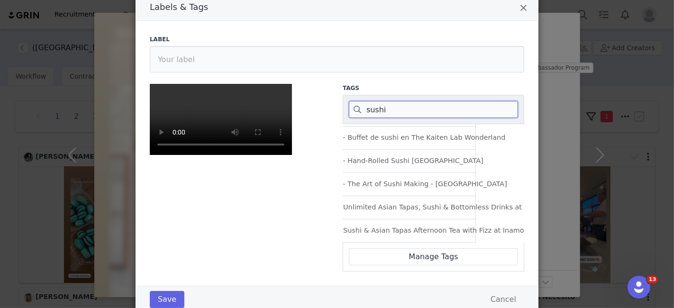
scroll to position [39, 0]
click at [412, 107] on input "sushi" at bounding box center [433, 108] width 169 height 17
paste input "165158"
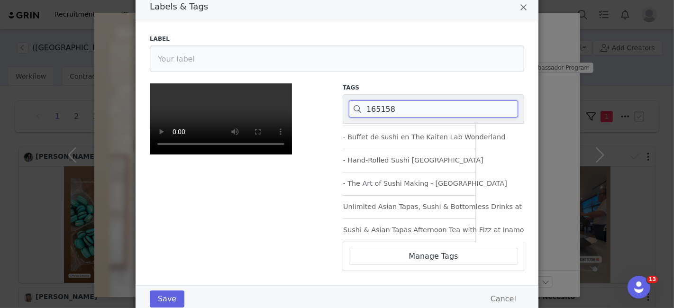
scroll to position [0, 0]
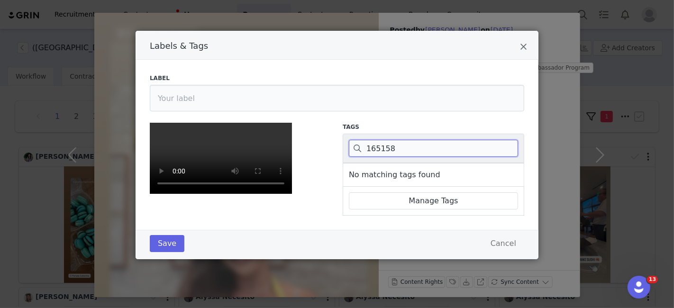
type input "165158"
click at [520, 47] on icon "Close" at bounding box center [523, 46] width 7 height 9
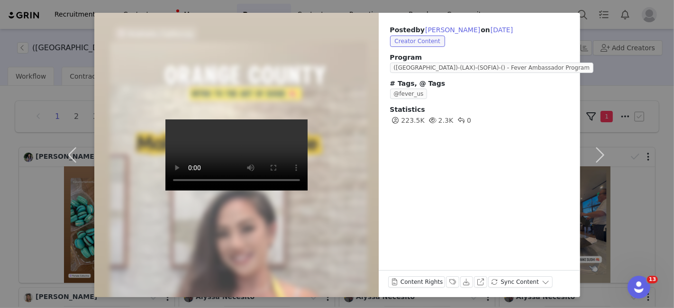
click at [487, 6] on div "Posted by [PERSON_NAME] on [DATE] Creator Content Program ([GEOGRAPHIC_DATA])-(…" at bounding box center [337, 154] width 674 height 308
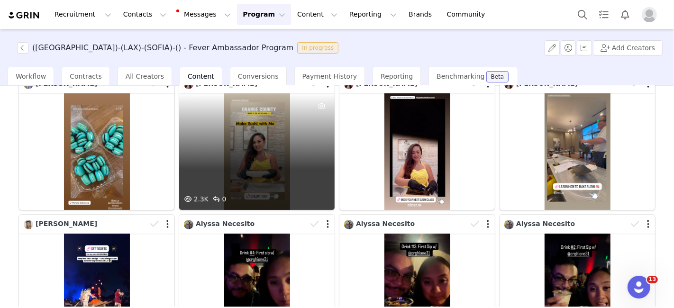
scroll to position [73, 0]
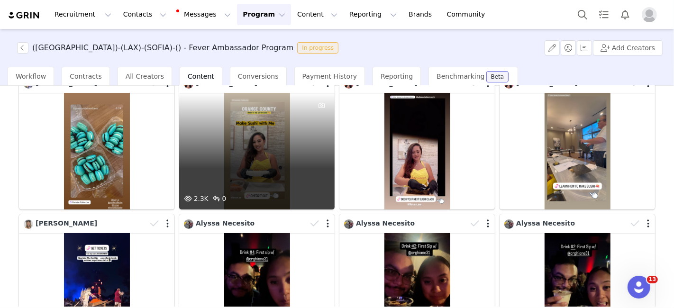
click at [252, 186] on div "2.3K 0" at bounding box center [256, 151] width 155 height 117
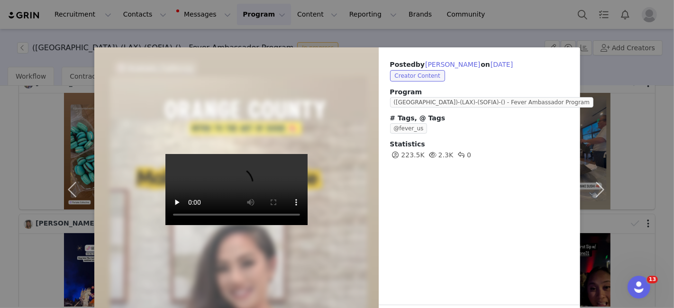
scroll to position [35, 0]
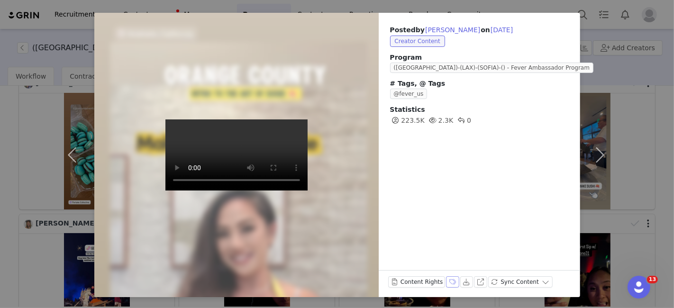
click at [446, 281] on button "Labels & Tags" at bounding box center [452, 281] width 13 height 11
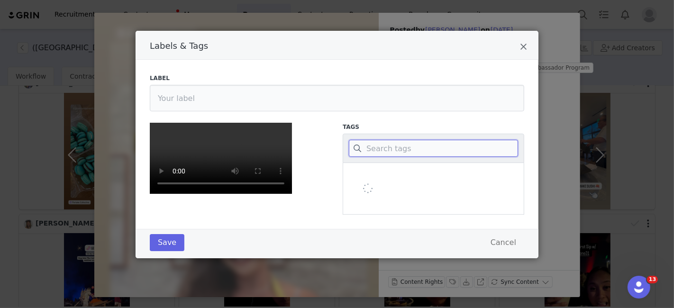
click at [385, 141] on input "Labels & Tags" at bounding box center [433, 148] width 169 height 17
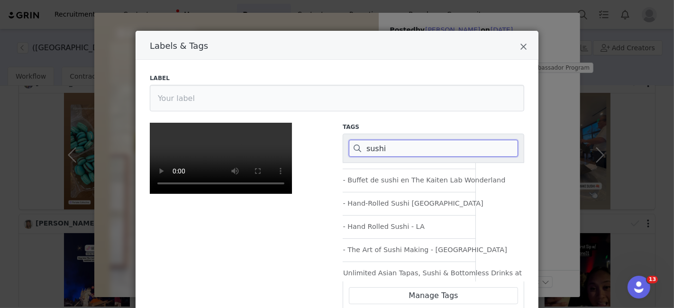
scroll to position [139, 48]
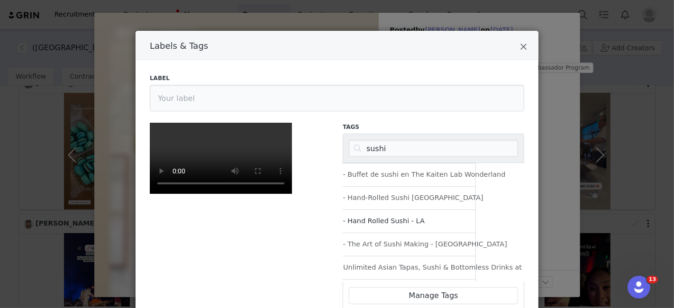
click at [398, 218] on span "165158 - Hand Rolled Sushi - LA" at bounding box center [367, 221] width 115 height 9
click at [310, 217] on input "165158 - Hand Rolled Sushi - LA" at bounding box center [310, 217] width 0 height 0
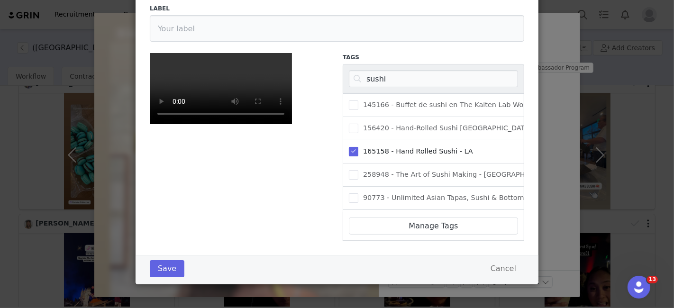
scroll to position [204, 0]
click at [164, 263] on button "Save" at bounding box center [167, 268] width 35 height 17
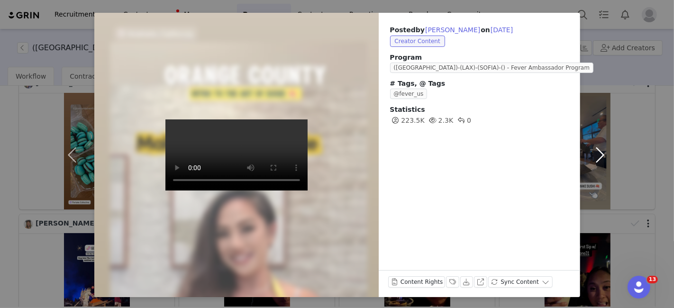
click at [594, 160] on button "button" at bounding box center [600, 155] width 40 height 284
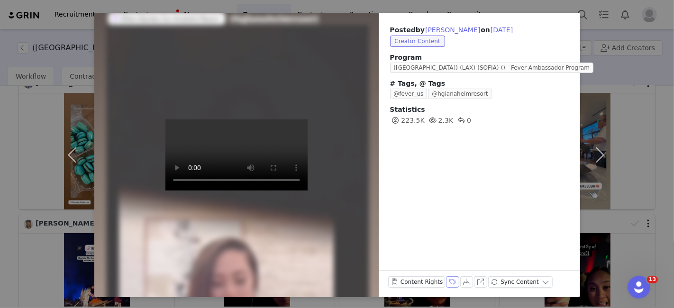
click at [446, 282] on button "Labels & Tags" at bounding box center [452, 281] width 13 height 11
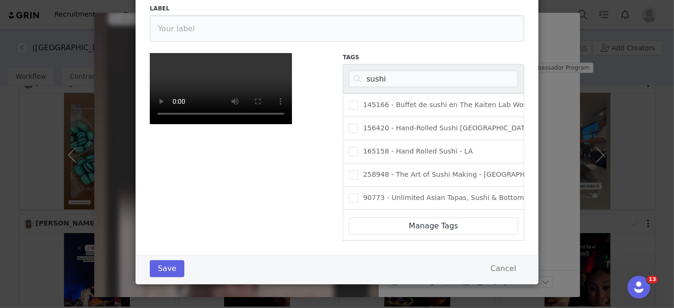
click at [383, 140] on div "165158 - Hand Rolled Sushi - LA" at bounding box center [434, 151] width 182 height 23
click at [374, 147] on span "165158 - Hand Rolled Sushi - LA" at bounding box center [415, 151] width 115 height 9
click at [358, 147] on input "165158 - Hand Rolled Sushi - LA" at bounding box center [358, 147] width 0 height 0
click at [154, 274] on button "Save" at bounding box center [167, 268] width 35 height 17
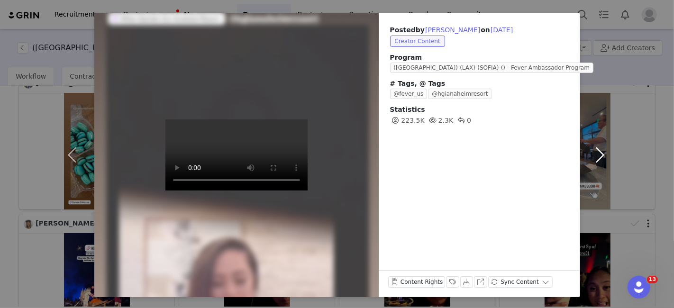
click at [595, 149] on button "button" at bounding box center [600, 155] width 40 height 284
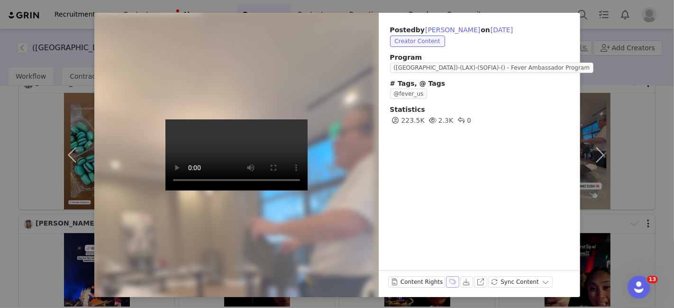
click at [446, 280] on button "Labels & Tags" at bounding box center [452, 281] width 13 height 11
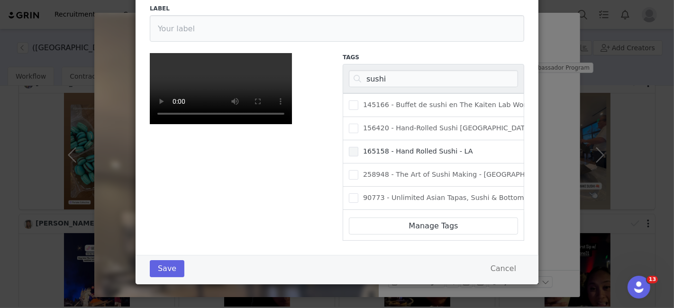
click at [386, 147] on span "165158 - Hand Rolled Sushi - LA" at bounding box center [415, 151] width 115 height 9
click at [358, 147] on input "165158 - Hand Rolled Sushi - LA" at bounding box center [358, 147] width 0 height 0
click at [156, 274] on button "Save" at bounding box center [167, 268] width 35 height 17
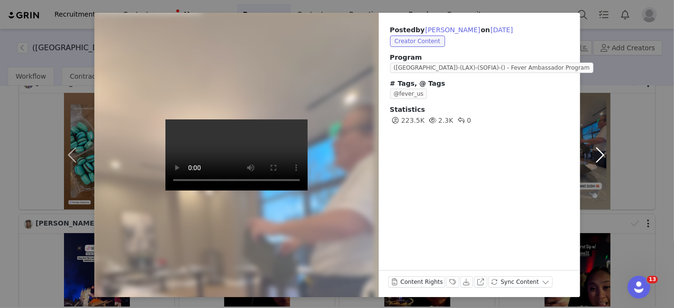
click at [601, 160] on button "button" at bounding box center [600, 155] width 40 height 284
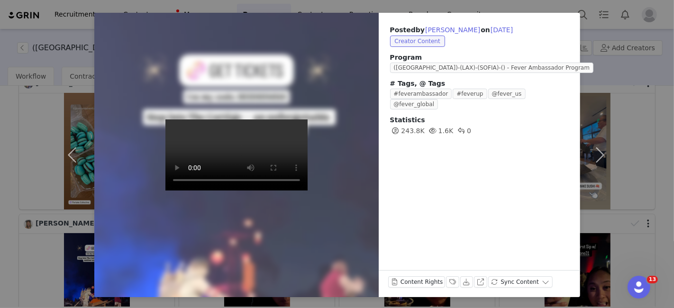
click at [234, 191] on video at bounding box center [236, 154] width 142 height 71
click at [446, 282] on button "Labels & Tags" at bounding box center [452, 281] width 13 height 11
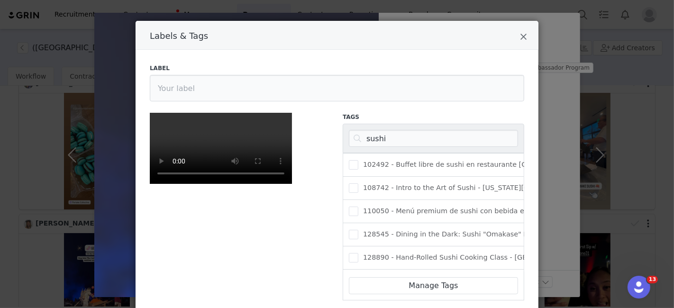
scroll to position [9, 0]
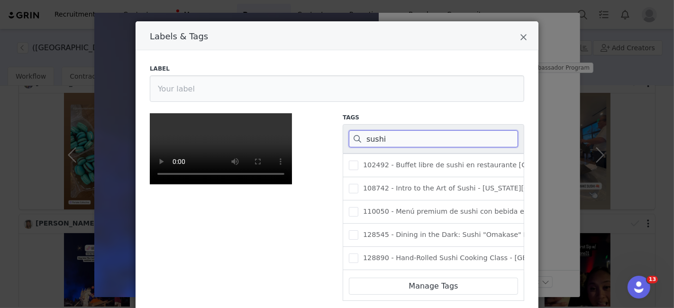
click at [382, 137] on input "sushi" at bounding box center [433, 138] width 169 height 17
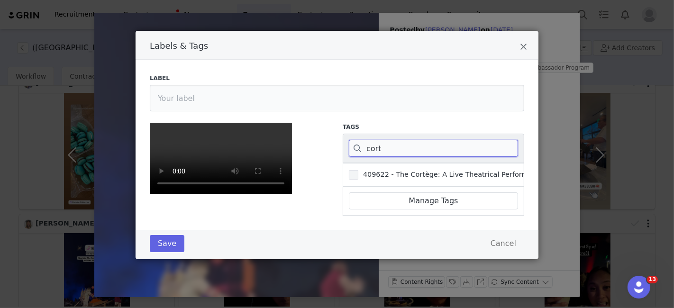
type input "cort"
click at [374, 169] on label "409622 - The Cortège: A Live Theatrical Performance With Music, Movement & Spec…" at bounding box center [516, 174] width 334 height 11
click at [358, 170] on input "409622 - The Cortège: A Live Theatrical Performance With Music, Movement & Spec…" at bounding box center [358, 170] width 0 height 0
click at [154, 252] on button "Save" at bounding box center [167, 243] width 35 height 17
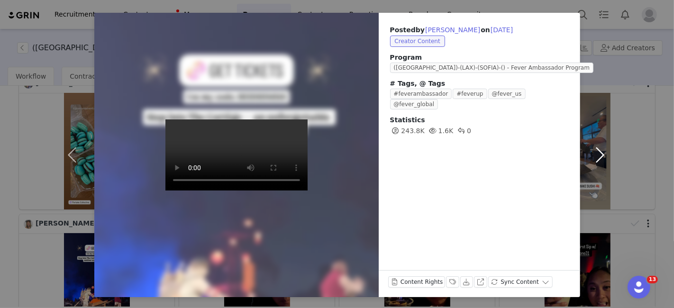
click at [596, 155] on button "button" at bounding box center [600, 155] width 40 height 284
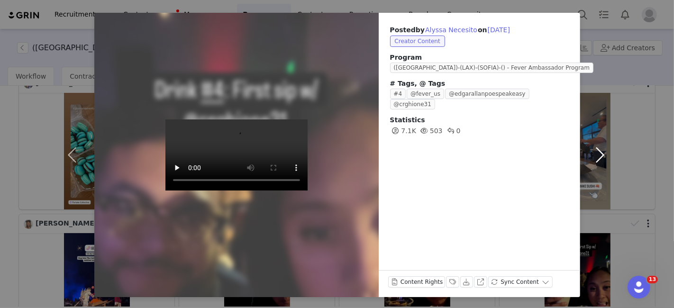
scroll to position [0, 0]
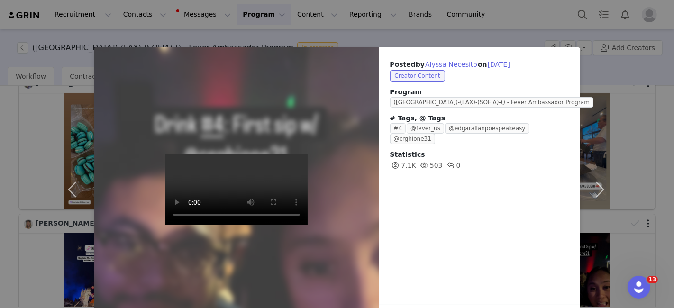
click at [394, 32] on div "Posted by [PERSON_NAME] on [DATE] Creator Content Program (US)-(LAX)-(SOFIA)-()…" at bounding box center [337, 154] width 674 height 308
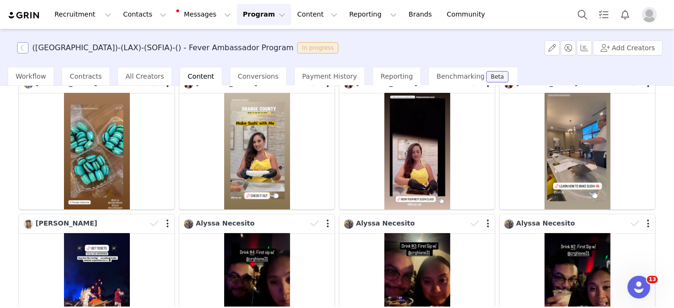
click at [20, 52] on button "button" at bounding box center [22, 47] width 11 height 11
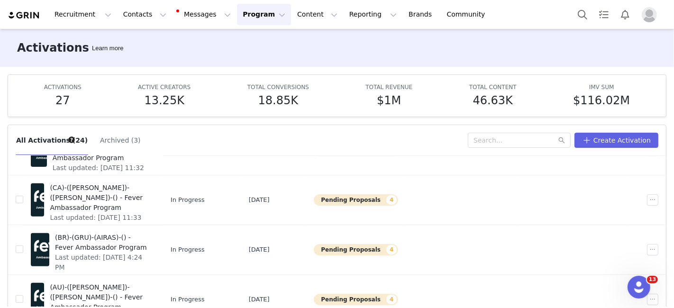
scroll to position [50, 0]
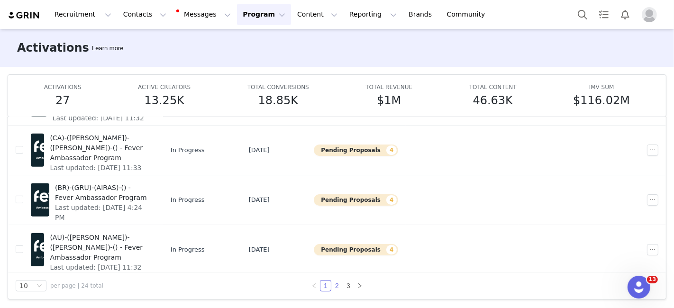
click at [334, 282] on link "2" at bounding box center [337, 286] width 10 height 10
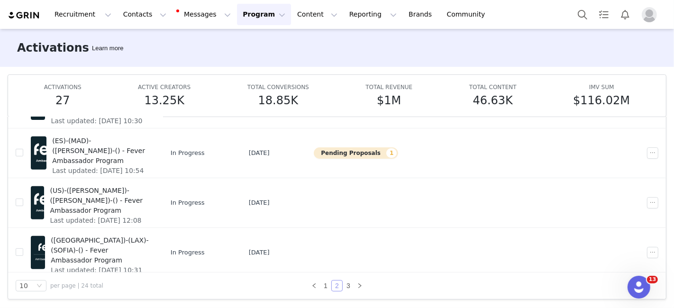
scroll to position [352, 0]
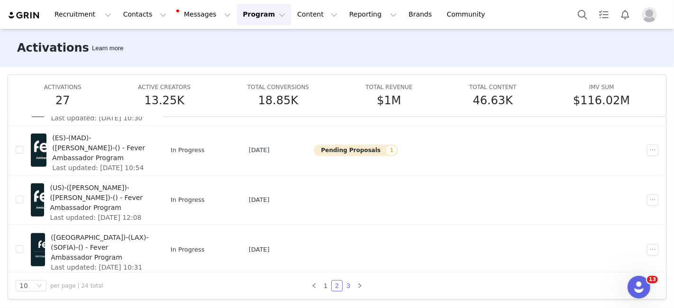
click at [346, 286] on link "3" at bounding box center [348, 286] width 10 height 10
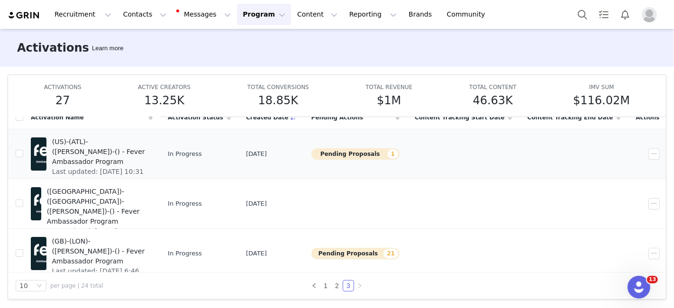
click at [125, 144] on span "(US)-(ATL)-([PERSON_NAME])-() - Fever Ambassador Program" at bounding box center [99, 152] width 95 height 30
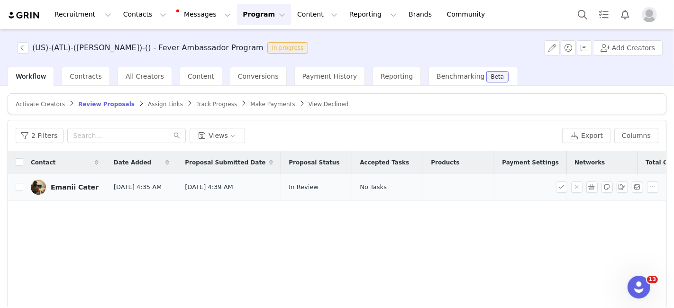
scroll to position [0, 26]
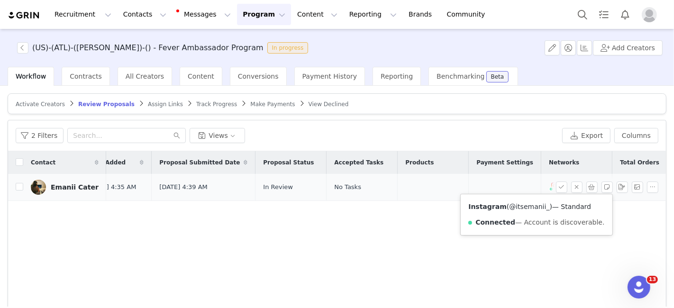
click at [523, 206] on link "@itsemanii_" at bounding box center [529, 207] width 40 height 8
click at [20, 186] on input "checkbox" at bounding box center [20, 187] width 8 height 8
checkbox input "true"
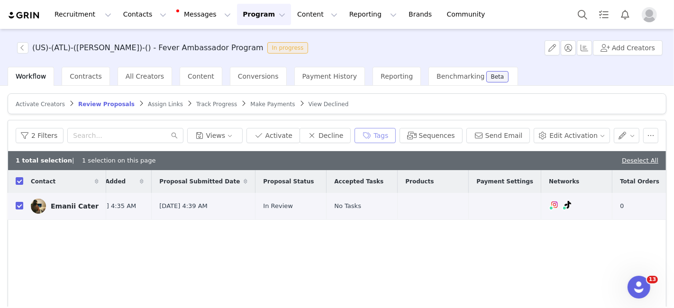
click at [380, 138] on button "Tags" at bounding box center [374, 135] width 41 height 15
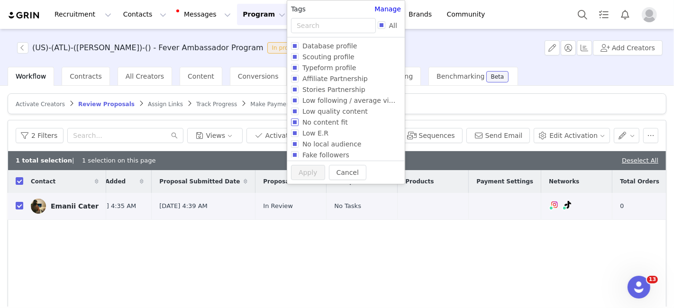
click at [322, 123] on span "No content fit" at bounding box center [325, 122] width 53 height 8
click at [299, 123] on input "No content fit" at bounding box center [295, 122] width 8 height 8
checkbox input "true"
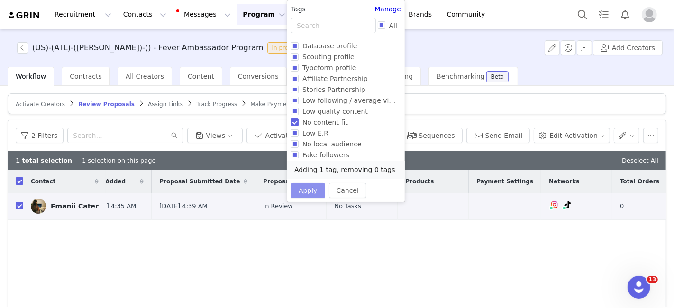
click at [308, 187] on button "Apply" at bounding box center [308, 190] width 34 height 15
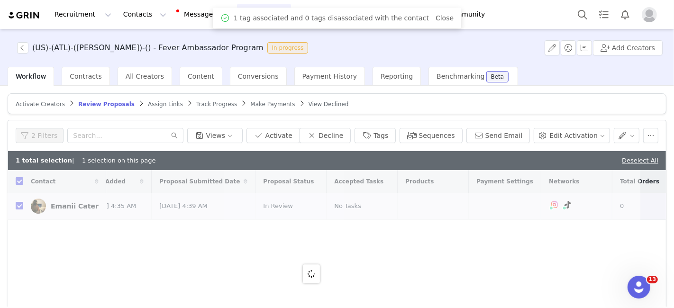
scroll to position [0, 0]
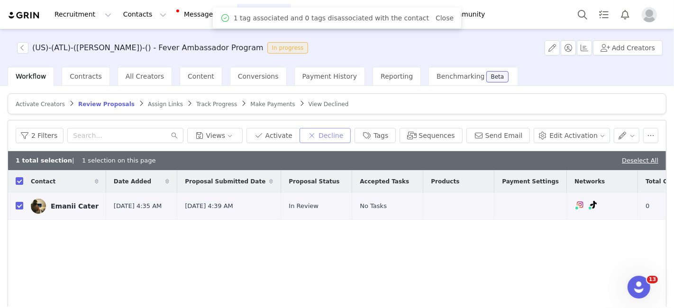
click at [340, 135] on button "Decline" at bounding box center [325, 135] width 51 height 15
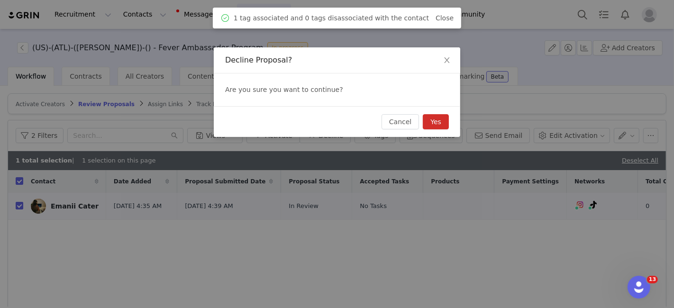
click at [437, 123] on button "Yes" at bounding box center [436, 121] width 26 height 15
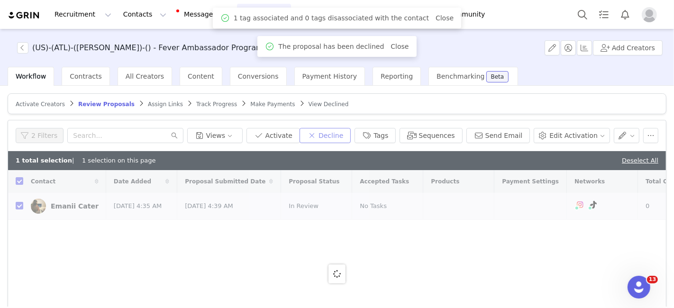
checkbox input "false"
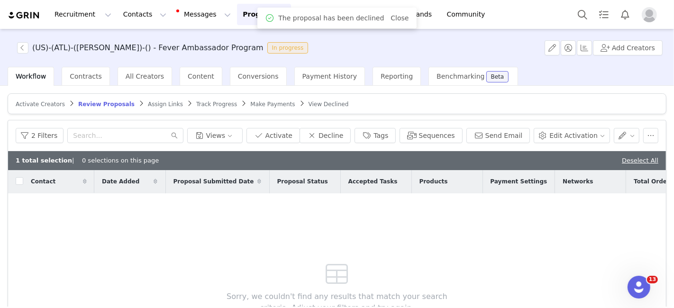
click at [195, 87] on div "Activate Creators Review Proposals Assign Links Track Progress Make Payments Vi…" at bounding box center [337, 196] width 674 height 221
click at [191, 84] on div "Content" at bounding box center [201, 76] width 43 height 19
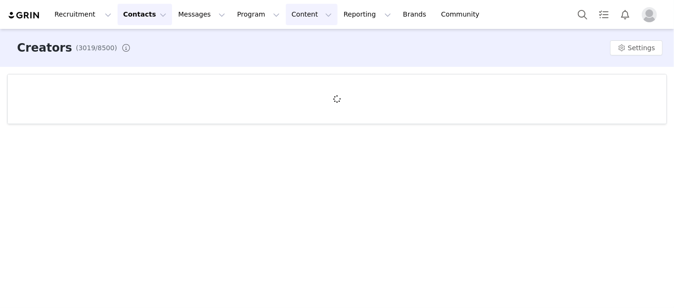
click at [286, 12] on button "Content Content" at bounding box center [312, 14] width 52 height 21
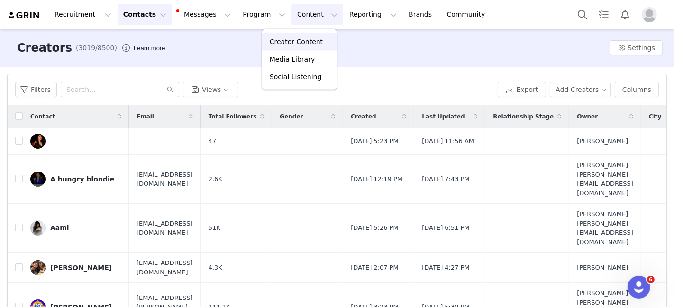
click at [280, 41] on p "Creator Content" at bounding box center [296, 42] width 53 height 10
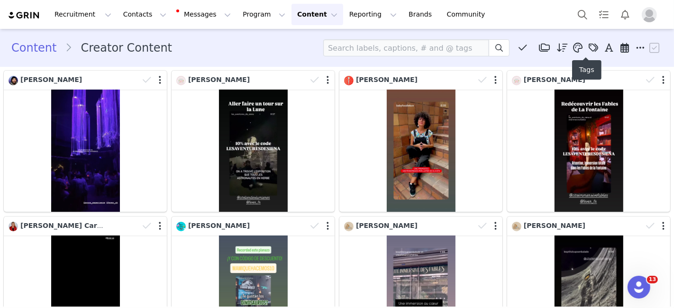
click at [589, 44] on icon at bounding box center [593, 47] width 9 height 9
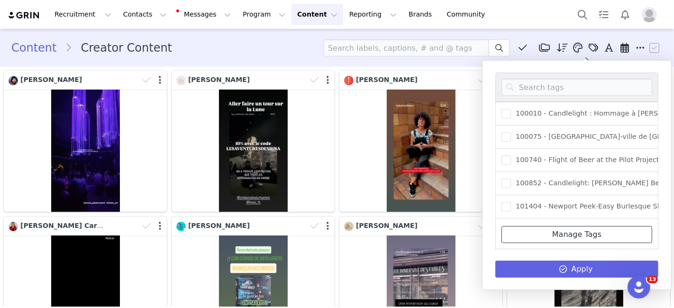
click at [558, 236] on link "Manage Tags" at bounding box center [576, 234] width 151 height 17
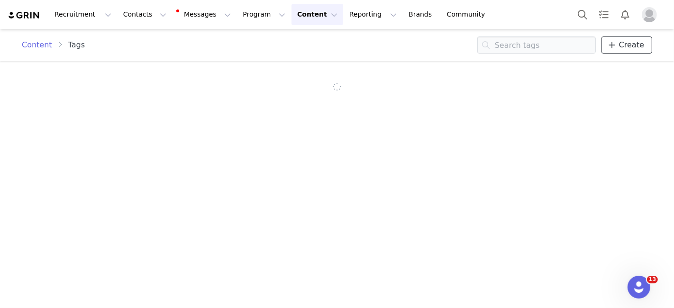
click at [625, 42] on span "Create" at bounding box center [631, 44] width 25 height 11
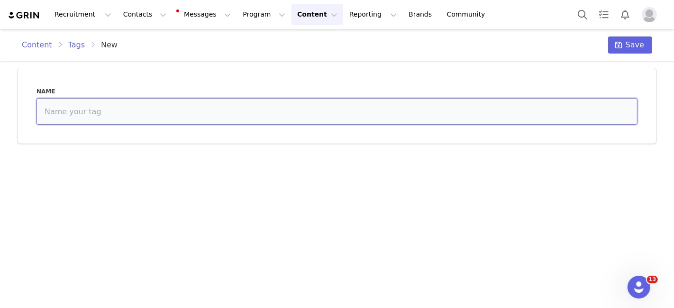
click at [330, 105] on input at bounding box center [336, 111] width 601 height 27
paste input "425590"
paste input "Drunk Dracula"
type input "425590 - Drunk Dracula DC"
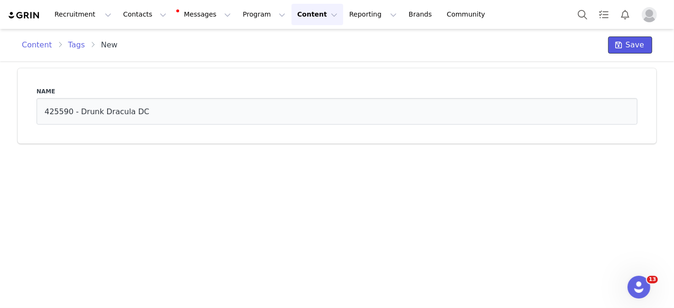
click at [637, 38] on button "Save" at bounding box center [630, 44] width 44 height 17
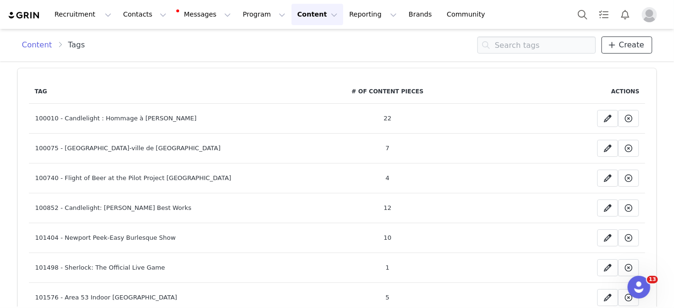
click at [622, 51] on link "Create" at bounding box center [626, 44] width 51 height 17
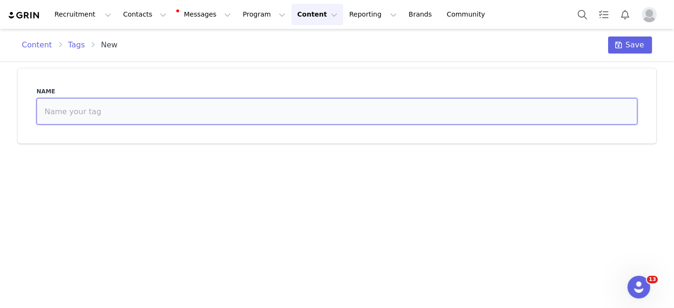
click at [341, 124] on input at bounding box center [336, 111] width 601 height 27
paste input "181119"
paste input "Classic French Macarons in LA"
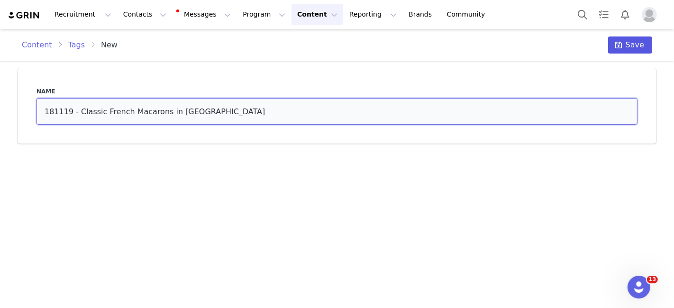
type input "181119 - Classic French Macarons in [GEOGRAPHIC_DATA]"
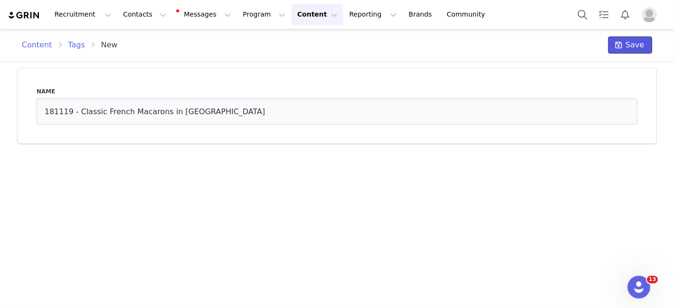
click at [622, 43] on icon at bounding box center [618, 45] width 7 height 8
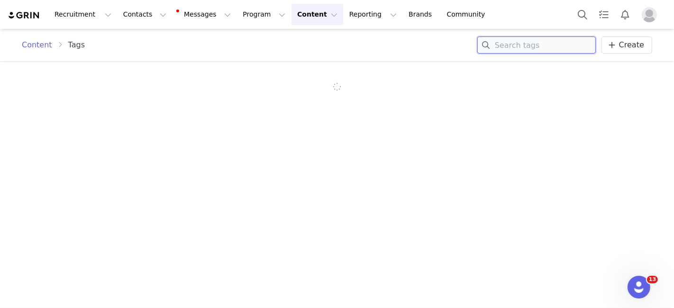
click at [520, 37] on input at bounding box center [536, 44] width 118 height 17
click at [618, 49] on span at bounding box center [611, 44] width 11 height 11
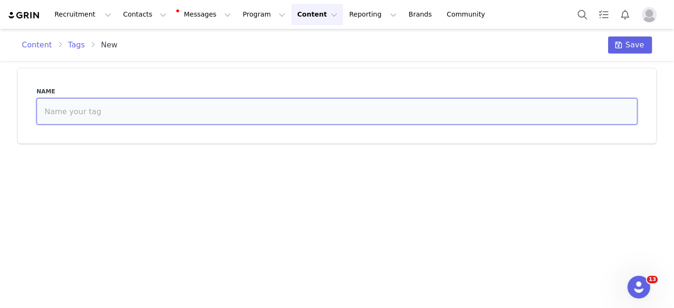
click at [417, 115] on input at bounding box center [336, 111] width 601 height 27
paste input "165158"
paste input "Hand Rolled Sushi - LA"
type input "165158 - Hand Rolled Sushi - LA"
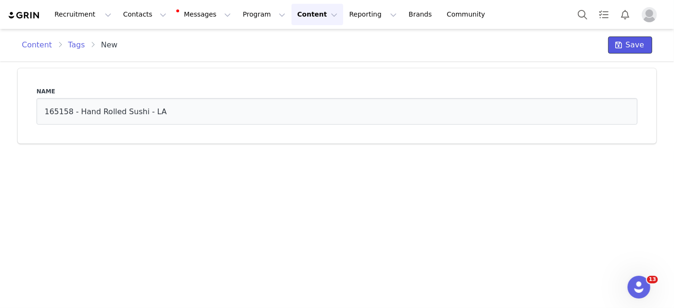
click at [633, 36] on button "Save" at bounding box center [630, 44] width 44 height 17
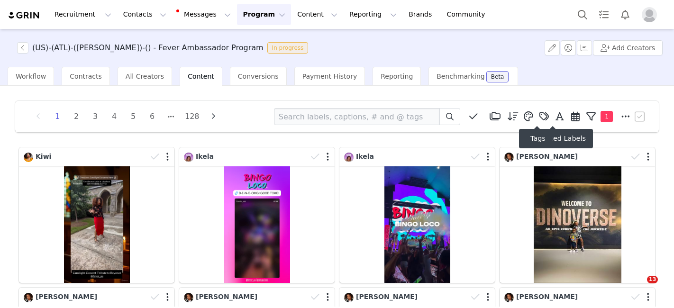
click at [539, 115] on icon at bounding box center [543, 116] width 9 height 9
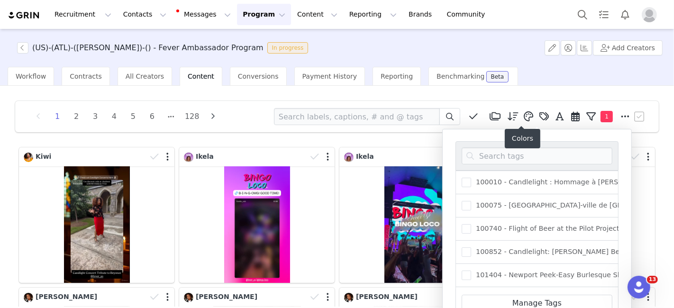
click at [509, 85] on div "Workflow Contracts All Creators Content Conversions Payment History Reporting B…" at bounding box center [341, 76] width 666 height 19
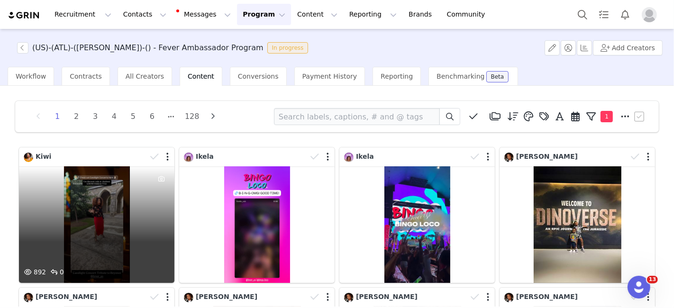
click at [107, 218] on div "892 0" at bounding box center [96, 224] width 155 height 117
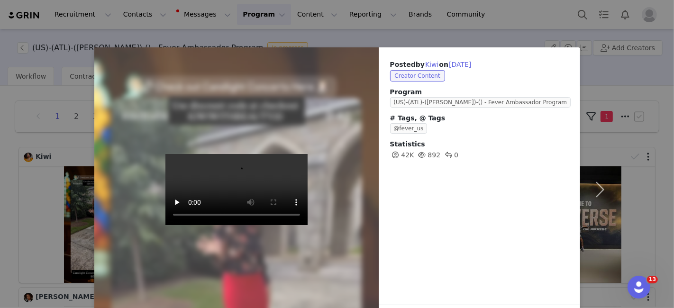
scroll to position [35, 0]
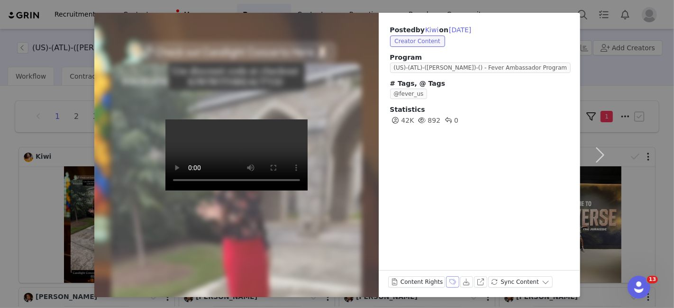
click at [446, 282] on button "Labels & Tags" at bounding box center [452, 281] width 13 height 11
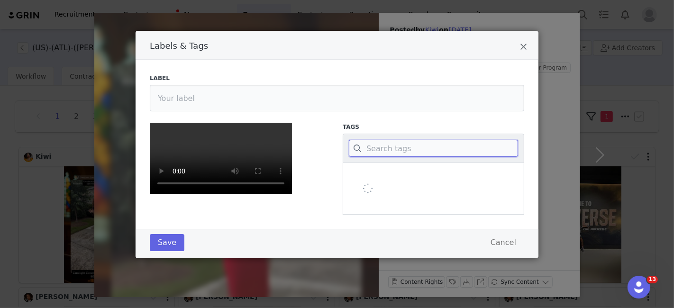
click at [399, 147] on input "Labels & Tags" at bounding box center [433, 148] width 169 height 17
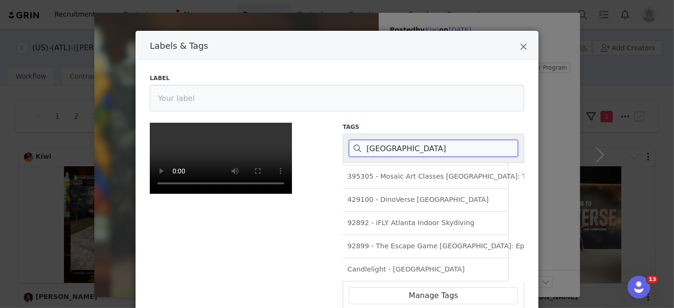
scroll to position [260, 7]
type input "atlanta"
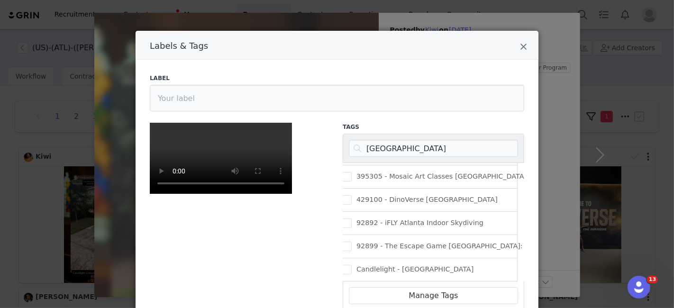
click at [418, 258] on div "Candlelight - [GEOGRAPHIC_DATA]" at bounding box center [427, 269] width 182 height 23
click at [359, 265] on span "Candlelight - [GEOGRAPHIC_DATA]" at bounding box center [413, 269] width 122 height 9
click at [352, 265] on input "Candlelight - [GEOGRAPHIC_DATA]" at bounding box center [352, 265] width 0 height 0
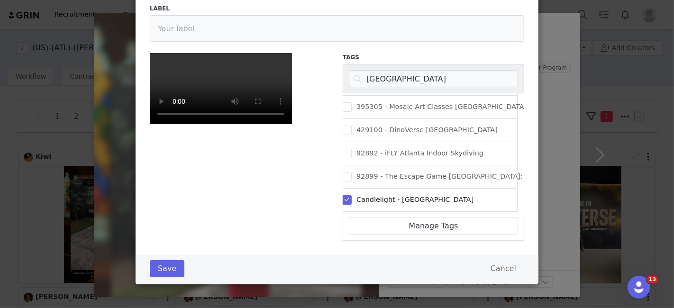
scroll to position [204, 0]
click at [163, 269] on button "Save" at bounding box center [167, 268] width 35 height 17
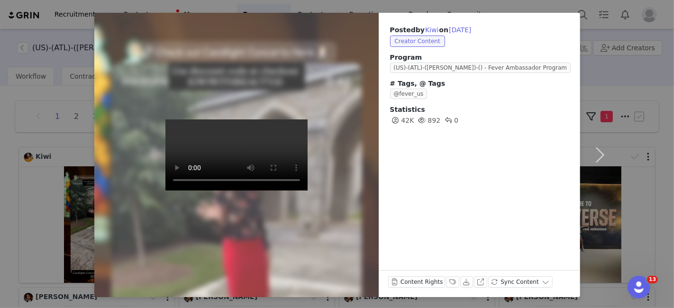
scroll to position [0, 0]
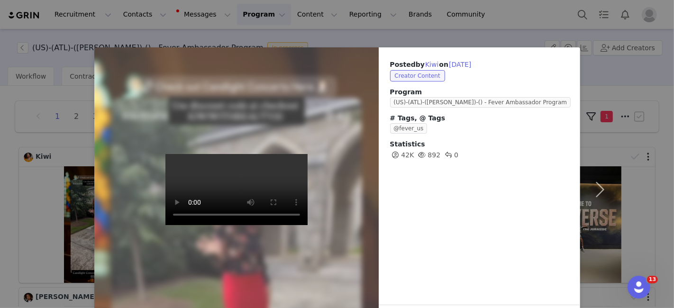
click at [161, 37] on div "Posted by Kiwi on Sep 30, 2025 Creator Content Program (US)-(ATL)-(SOFIA)-() - …" at bounding box center [337, 154] width 674 height 308
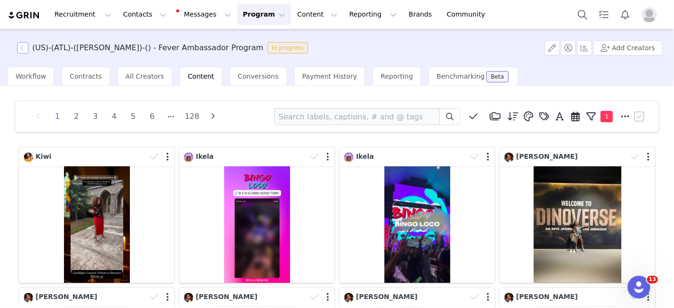
click at [21, 51] on button "button" at bounding box center [22, 47] width 11 height 11
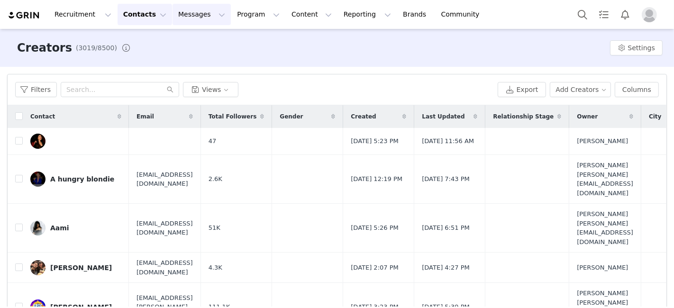
click at [180, 11] on button "Messages Messages" at bounding box center [202, 14] width 58 height 21
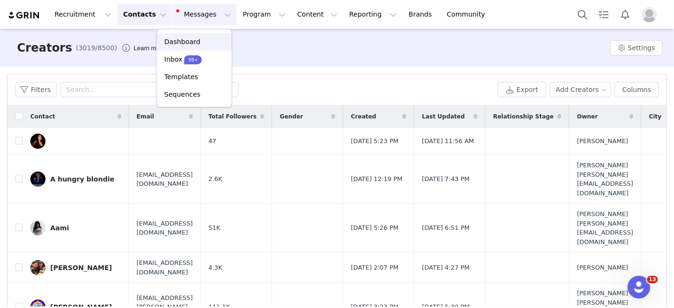
click at [178, 38] on p "Dashboard" at bounding box center [182, 42] width 36 height 10
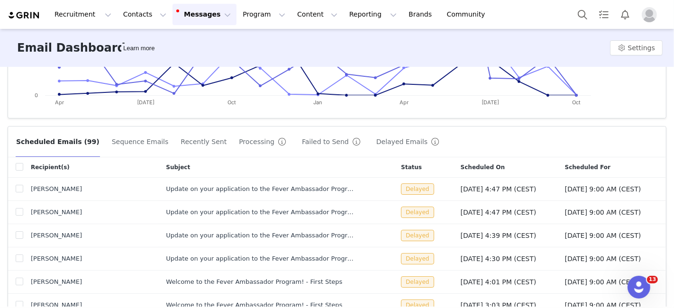
scroll to position [227, 0]
click at [376, 138] on button "Delayed Emails" at bounding box center [409, 140] width 67 height 15
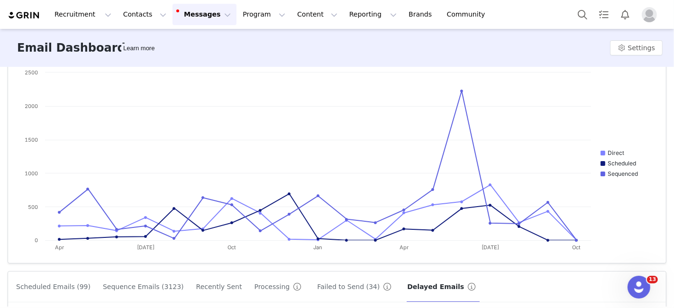
scroll to position [72, 0]
